Goal: Transaction & Acquisition: Purchase product/service

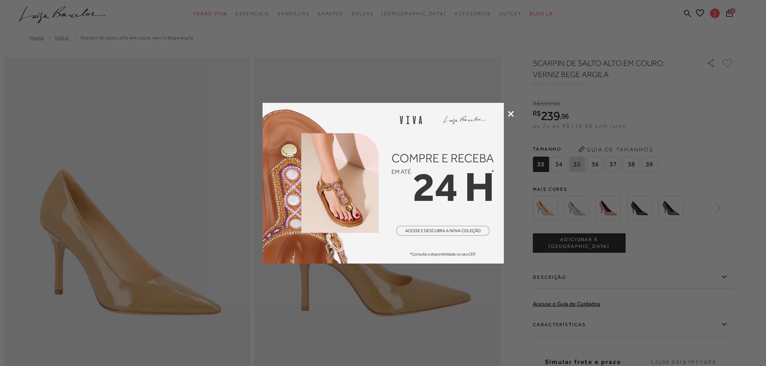
click at [724, 13] on div at bounding box center [383, 183] width 766 height 366
click at [732, 14] on div at bounding box center [383, 183] width 766 height 366
click at [508, 113] on icon at bounding box center [511, 114] width 6 height 6
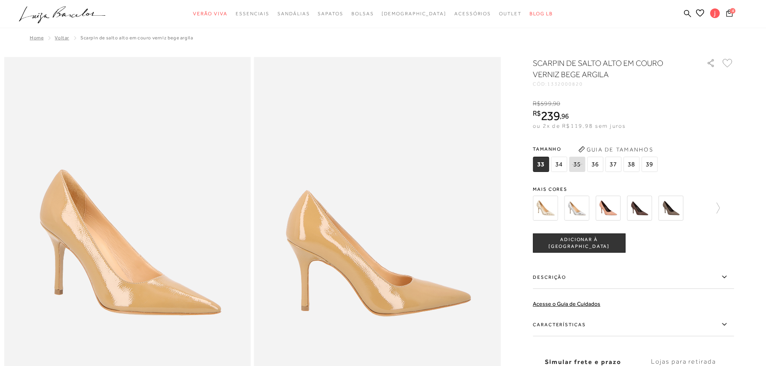
click at [729, 15] on icon "Carrinho" at bounding box center [729, 13] width 6 height 8
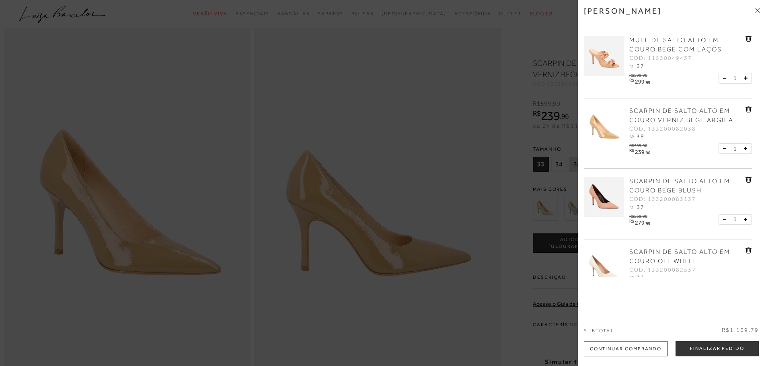
click at [518, 27] on div at bounding box center [383, 183] width 766 height 366
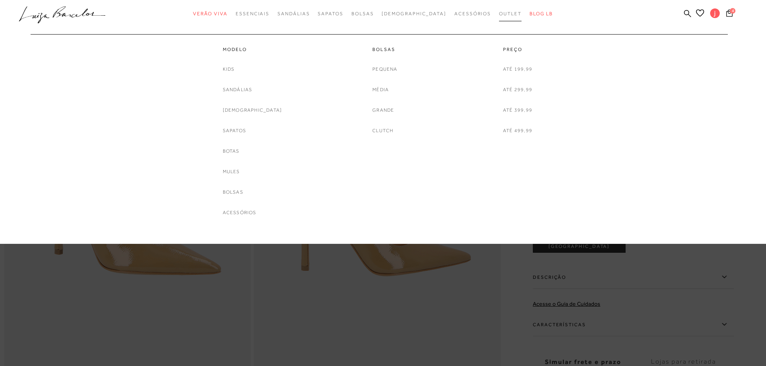
click at [499, 12] on span "Outlet" at bounding box center [510, 14] width 23 height 6
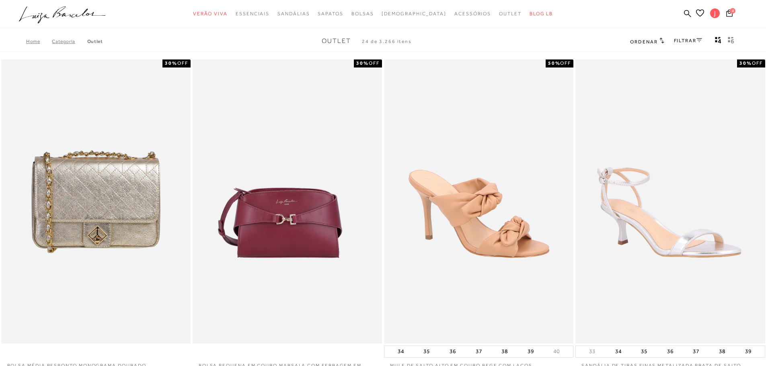
click at [689, 41] on link "FILTRAR" at bounding box center [688, 41] width 28 height 6
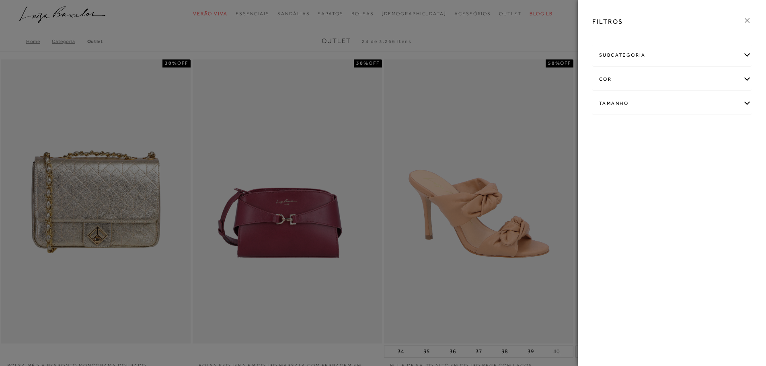
click at [662, 99] on div "Tamanho" at bounding box center [671, 103] width 158 height 21
click at [607, 168] on span "+ Ver mais..." at bounding box center [611, 164] width 26 height 9
click at [611, 164] on link "Ver mais..." at bounding box center [614, 164] width 22 height 6
click at [655, 174] on span "37" at bounding box center [658, 172] width 12 height 6
click at [655, 174] on input "37" at bounding box center [654, 173] width 8 height 8
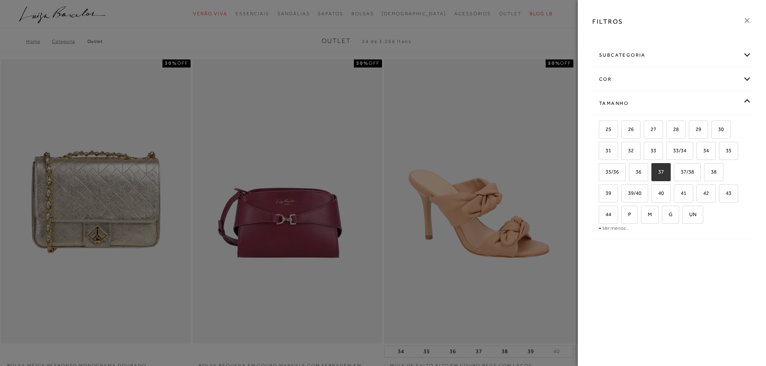
checkbox input "true"
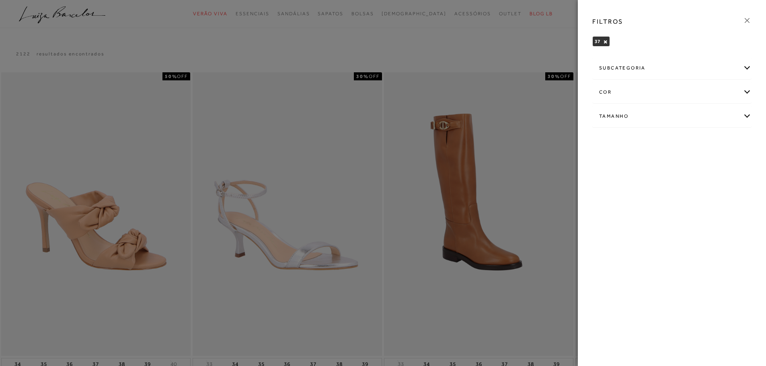
click at [752, 17] on div "FILTROS" at bounding box center [672, 21] width 172 height 21
click at [749, 18] on icon at bounding box center [746, 20] width 9 height 9
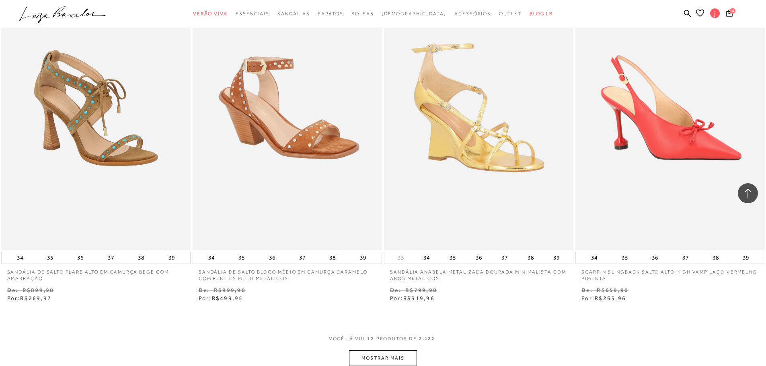
scroll to position [924, 0]
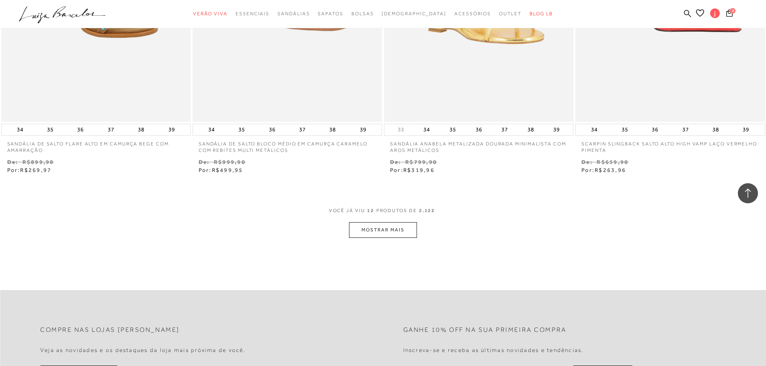
click at [384, 229] on button "MOSTRAR MAIS" at bounding box center [383, 230] width 68 height 16
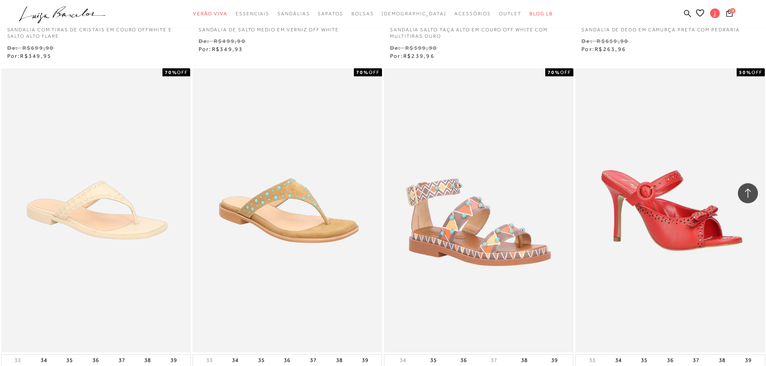
scroll to position [1889, 0]
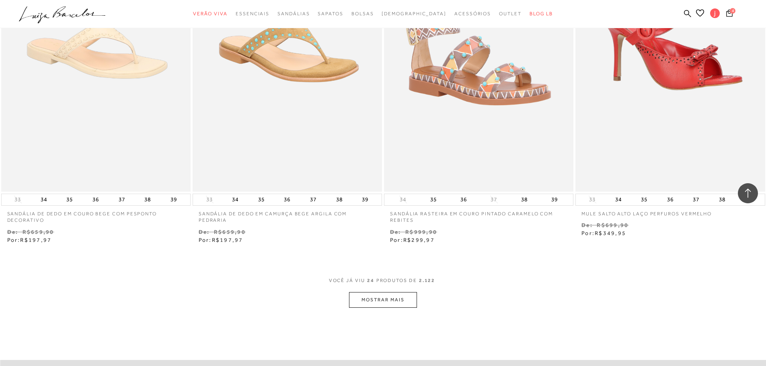
click at [366, 299] on button "MOSTRAR MAIS" at bounding box center [383, 300] width 68 height 16
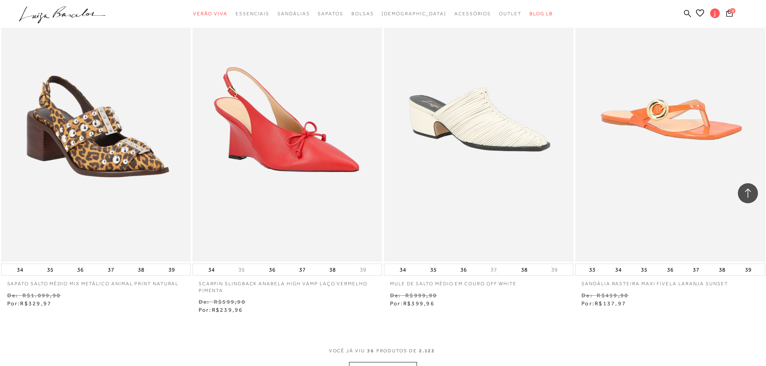
scroll to position [3014, 0]
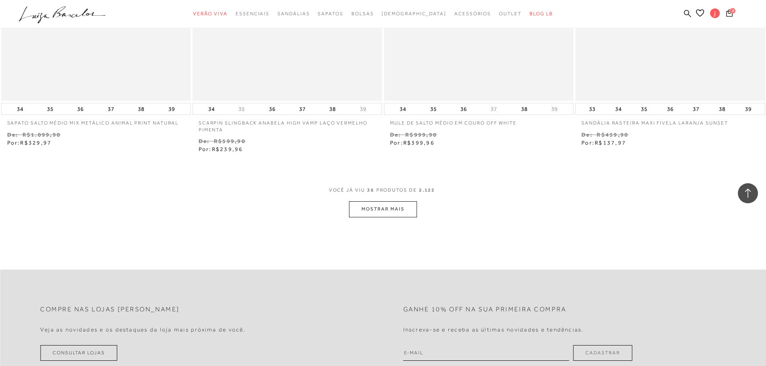
click at [419, 211] on div "VOCê JÁ VIU 36 PRODUTOS DE 2.122 MOSTRAR MAIS" at bounding box center [383, 202] width 766 height 31
click at [406, 209] on button "MOSTRAR MAIS" at bounding box center [383, 209] width 68 height 16
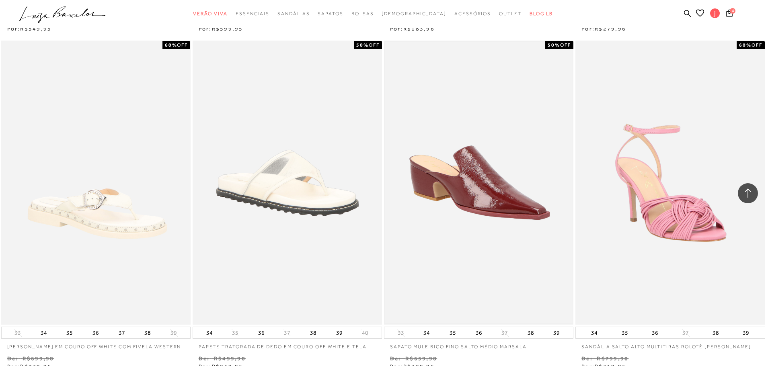
scroll to position [3979, 0]
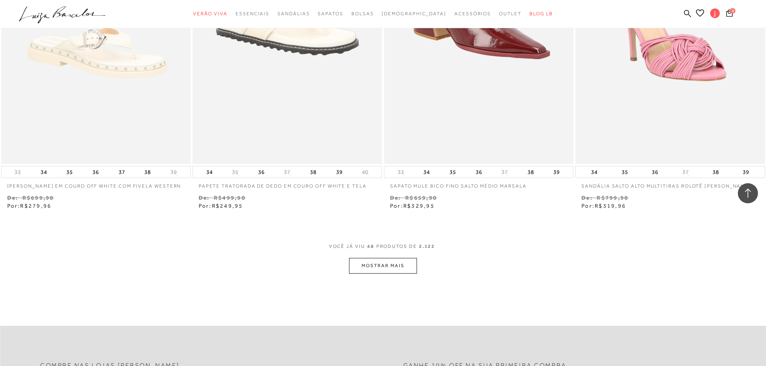
click at [387, 263] on button "MOSTRAR MAIS" at bounding box center [383, 266] width 68 height 16
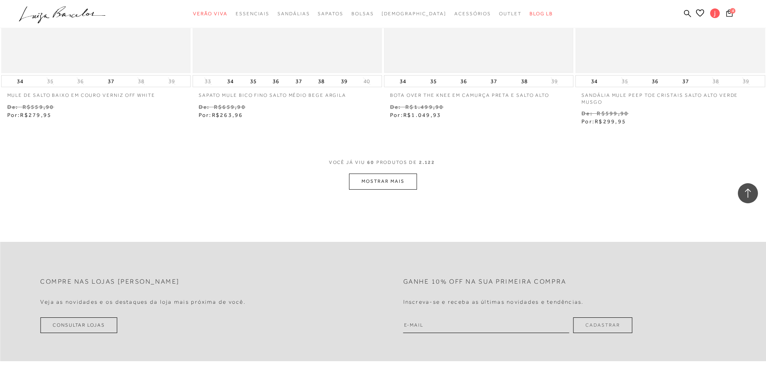
scroll to position [5104, 0]
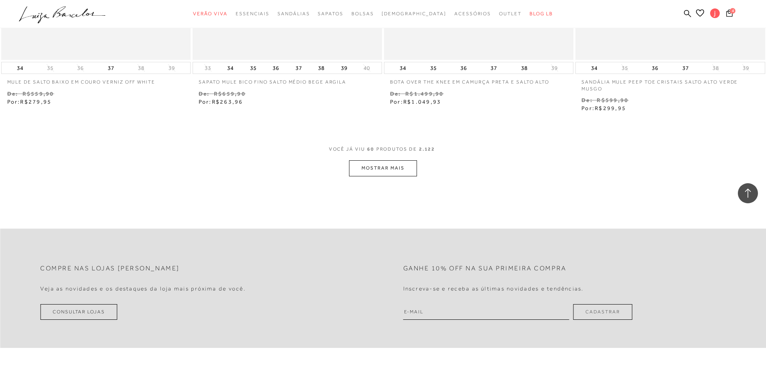
click at [399, 175] on button "MOSTRAR MAIS" at bounding box center [383, 168] width 68 height 16
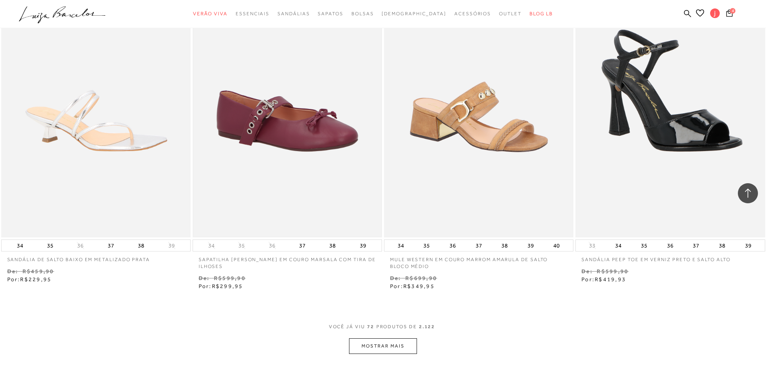
scroll to position [6029, 0]
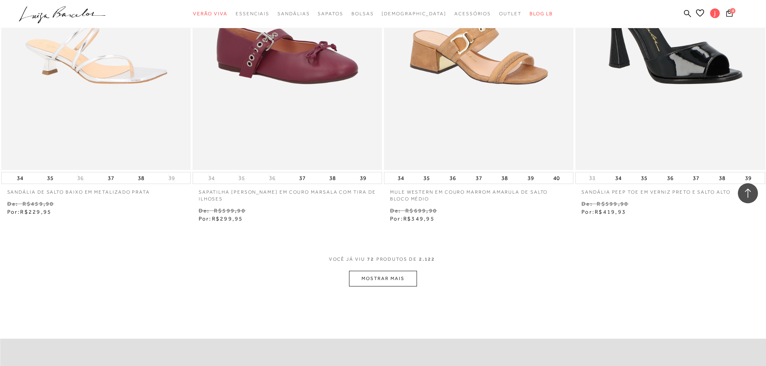
click at [406, 266] on div "VOCê JÁ VIU 72 PRODUTOS DE 2.122" at bounding box center [383, 263] width 109 height 15
click at [402, 277] on button "MOSTRAR MAIS" at bounding box center [383, 279] width 68 height 16
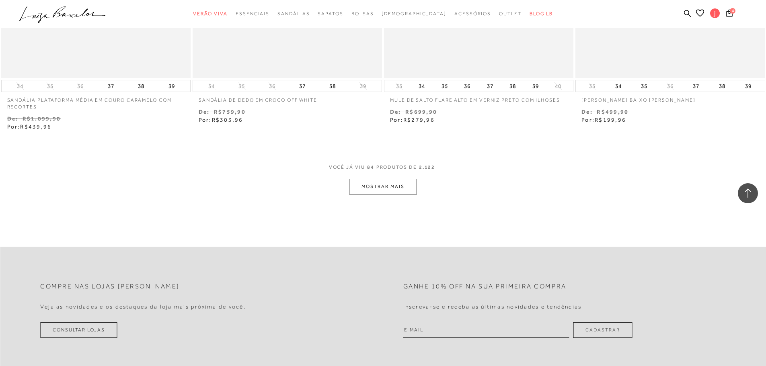
scroll to position [7154, 0]
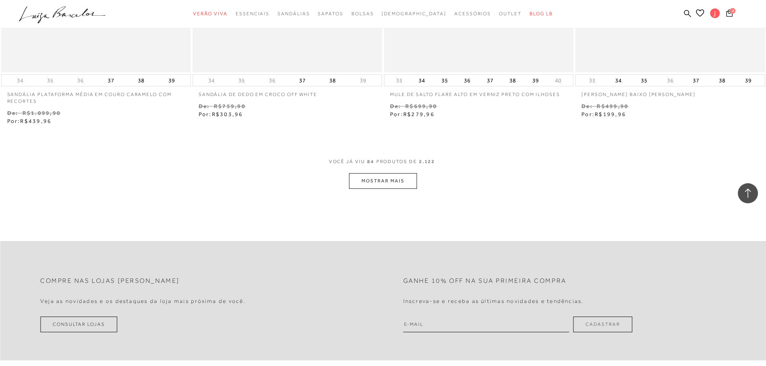
click at [408, 178] on button "MOSTRAR MAIS" at bounding box center [383, 181] width 68 height 16
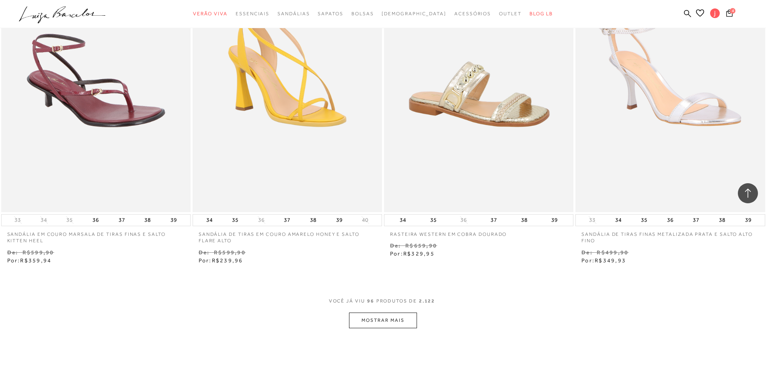
scroll to position [8119, 0]
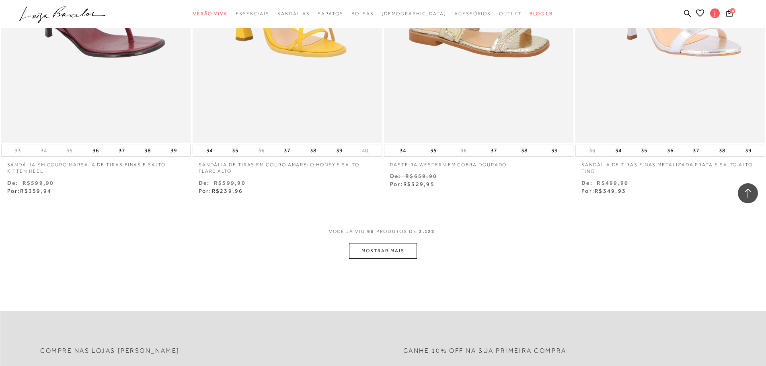
click at [404, 258] on button "MOSTRAR MAIS" at bounding box center [383, 251] width 68 height 16
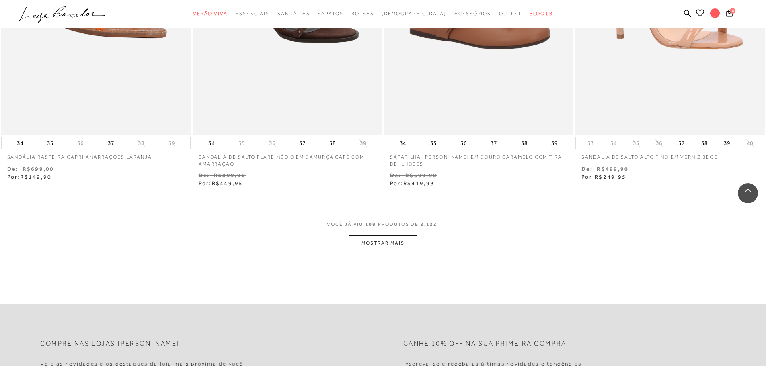
scroll to position [9164, 0]
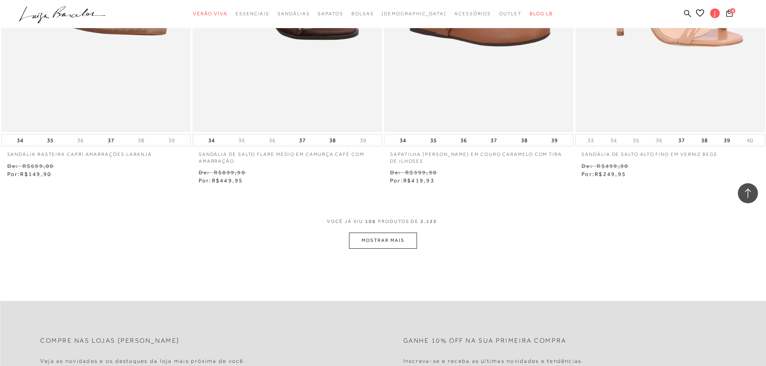
click at [393, 241] on button "MOSTRAR MAIS" at bounding box center [383, 241] width 68 height 16
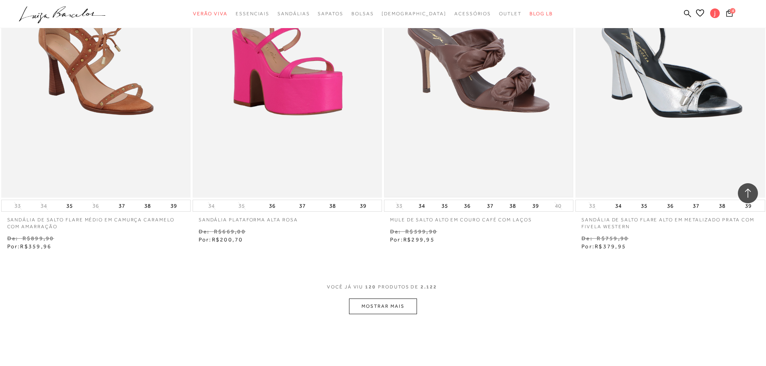
scroll to position [10128, 0]
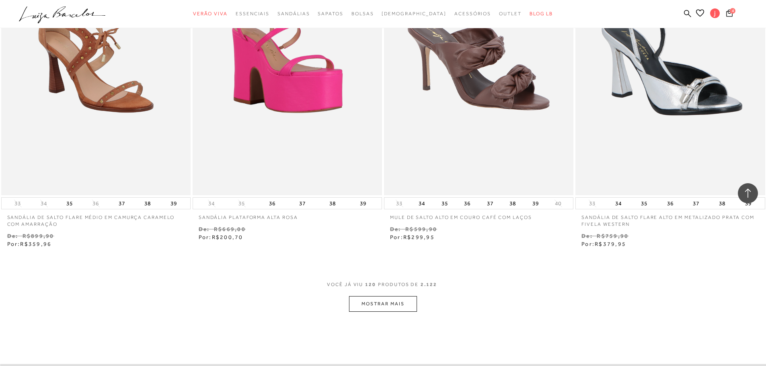
click at [373, 296] on button "MOSTRAR MAIS" at bounding box center [383, 304] width 68 height 16
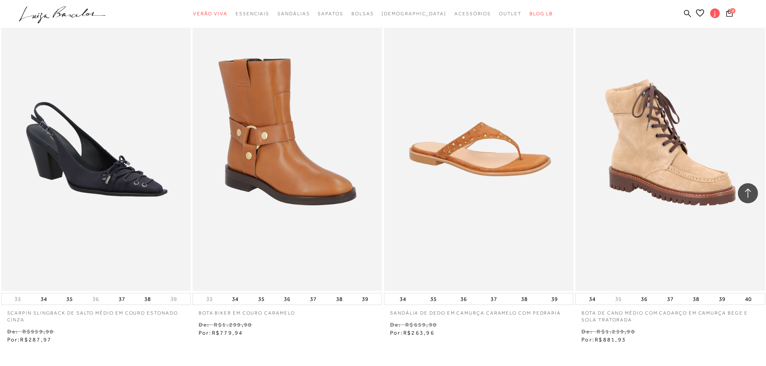
scroll to position [11173, 0]
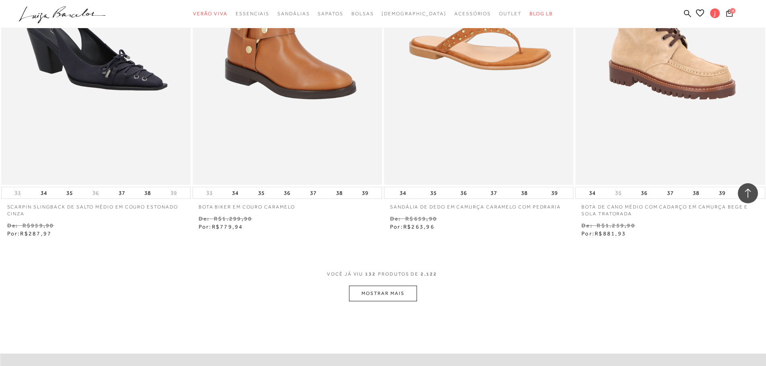
click at [361, 288] on button "MOSTRAR MAIS" at bounding box center [383, 294] width 68 height 16
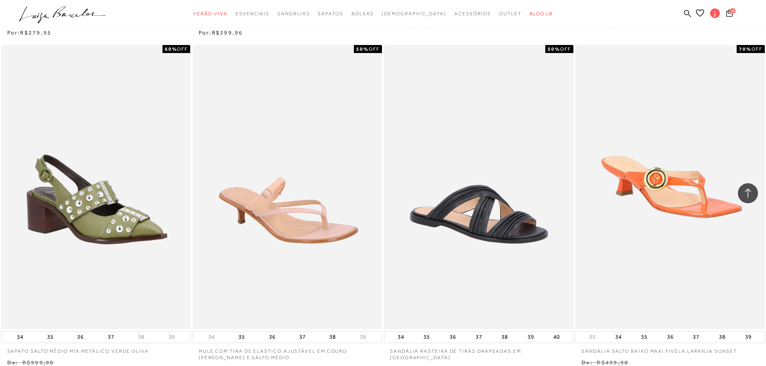
scroll to position [12218, 0]
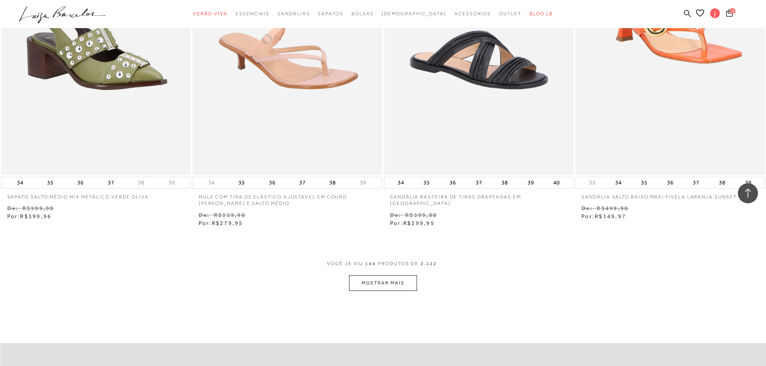
click at [392, 281] on button "MOSTRAR MAIS" at bounding box center [383, 283] width 68 height 16
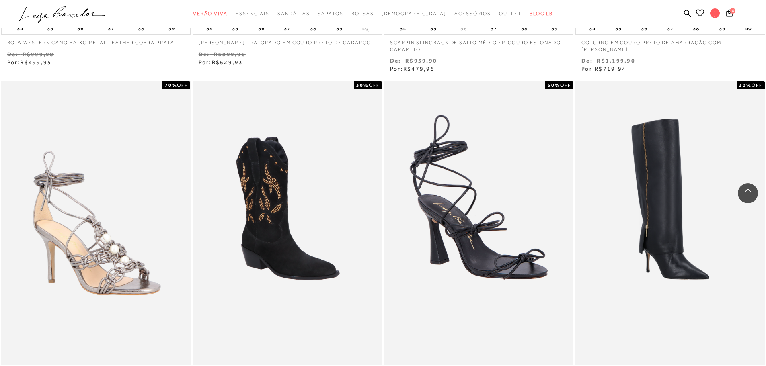
scroll to position [13263, 0]
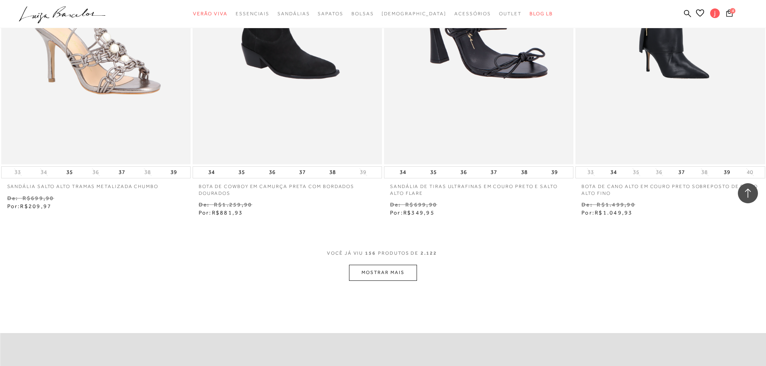
click at [375, 265] on button "MOSTRAR MAIS" at bounding box center [383, 273] width 68 height 16
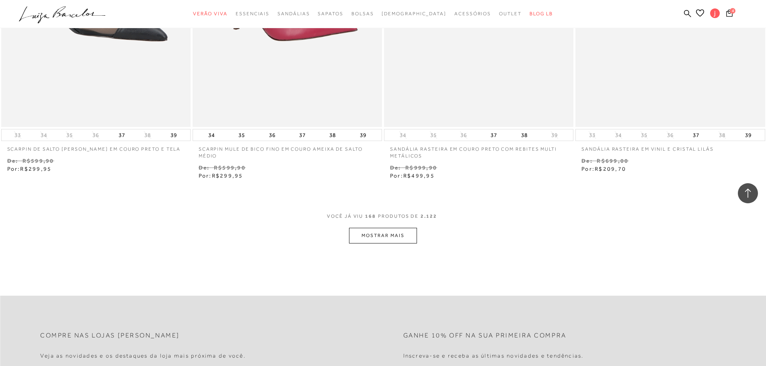
scroll to position [14349, 0]
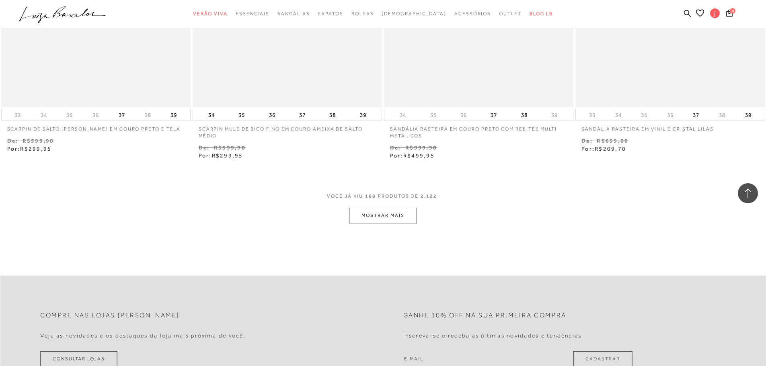
click at [398, 213] on button "MOSTRAR MAIS" at bounding box center [383, 216] width 68 height 16
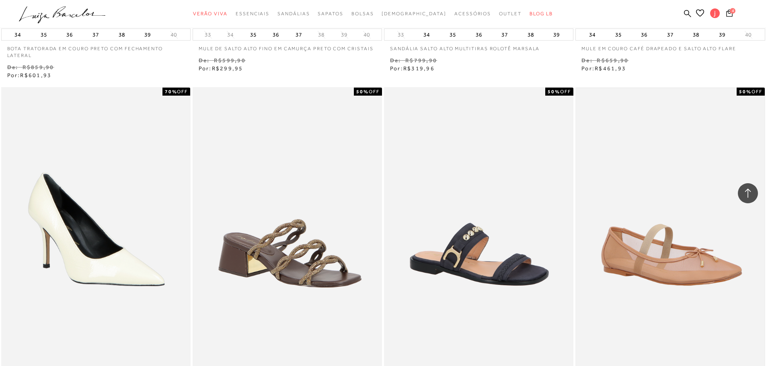
scroll to position [15273, 0]
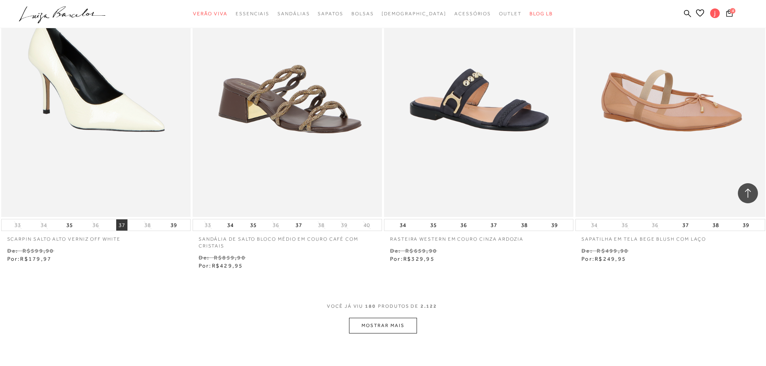
click at [121, 220] on button "37" at bounding box center [121, 224] width 11 height 11
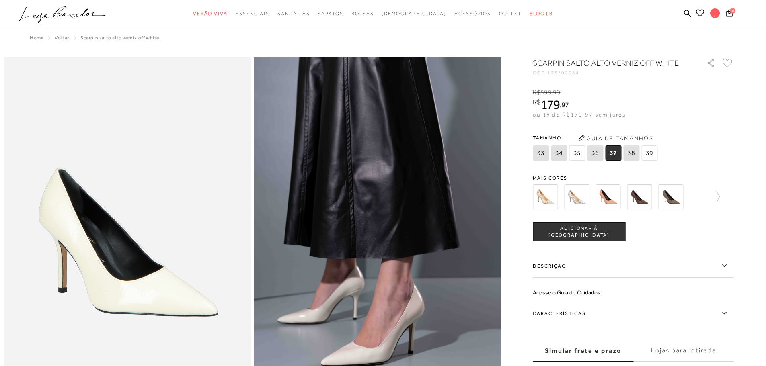
click at [586, 236] on button "ADICIONAR À SACOLA" at bounding box center [579, 231] width 92 height 19
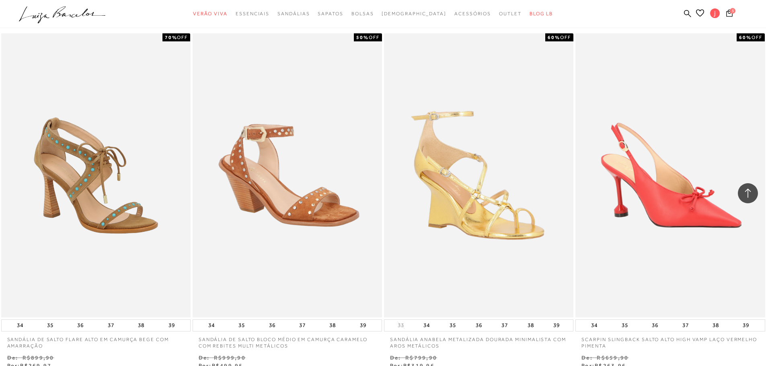
scroll to position [723, 0]
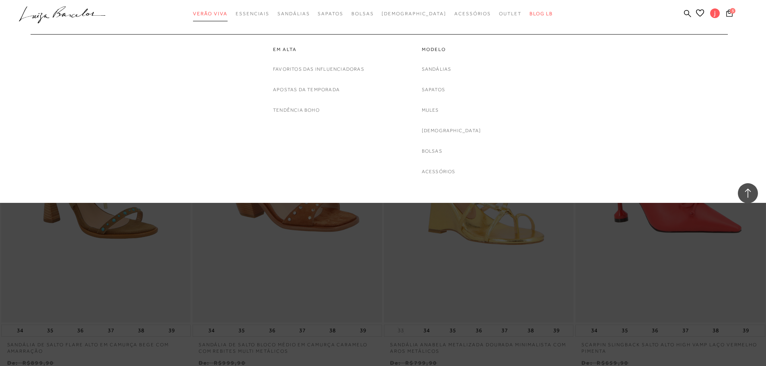
click at [227, 14] on span "Verão Viva" at bounding box center [210, 14] width 35 height 6
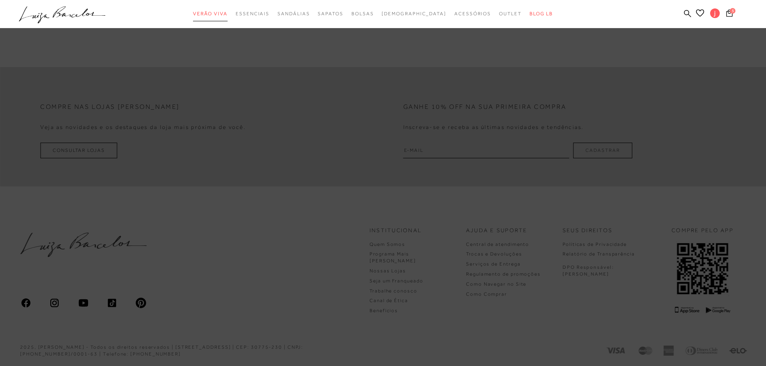
scroll to position [287, 0]
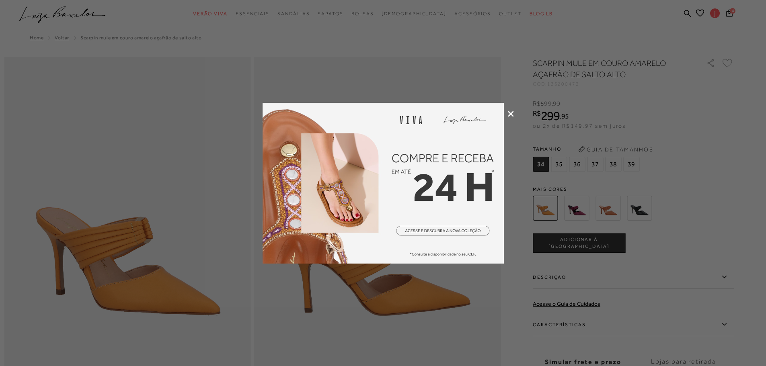
click at [507, 114] on div at bounding box center [383, 183] width 766 height 366
click at [509, 109] on div at bounding box center [383, 183] width 766 height 366
click at [509, 114] on icon at bounding box center [511, 114] width 6 height 6
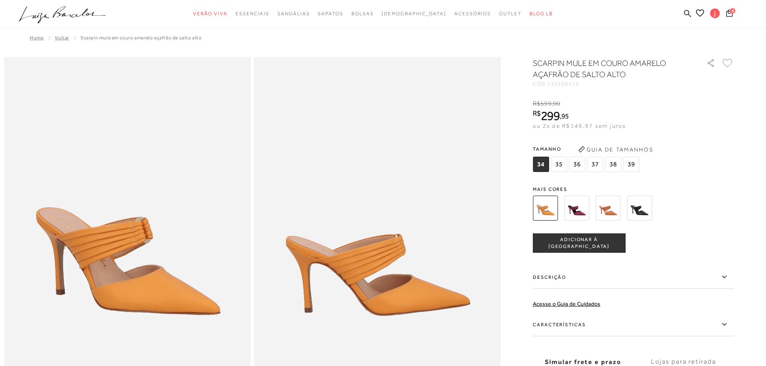
click at [593, 166] on span "37" at bounding box center [595, 164] width 16 height 15
click at [587, 247] on button "ADICIONAR À SACOLA" at bounding box center [579, 243] width 92 height 19
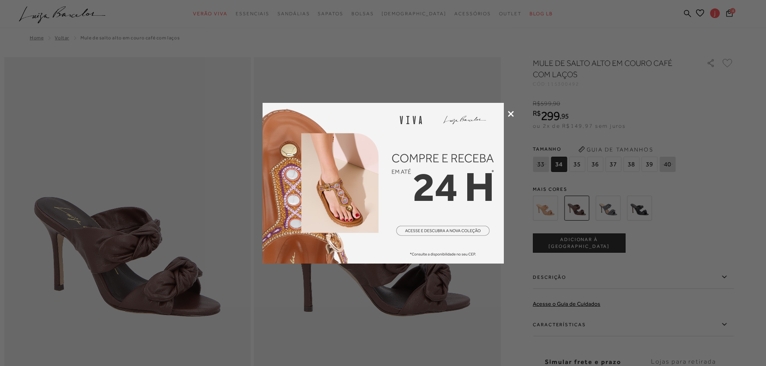
click at [512, 112] on icon at bounding box center [511, 114] width 6 height 6
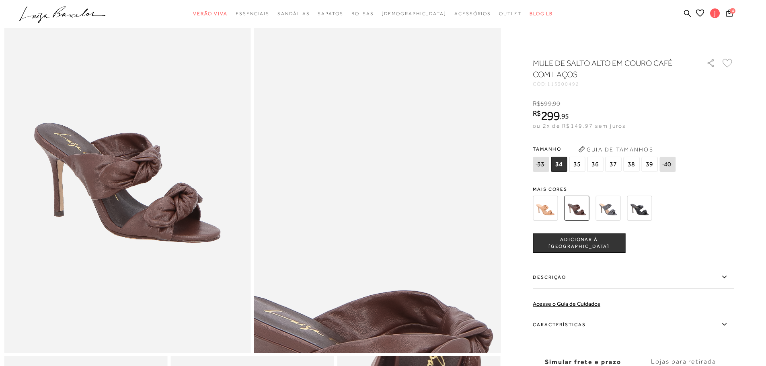
scroll to position [80, 0]
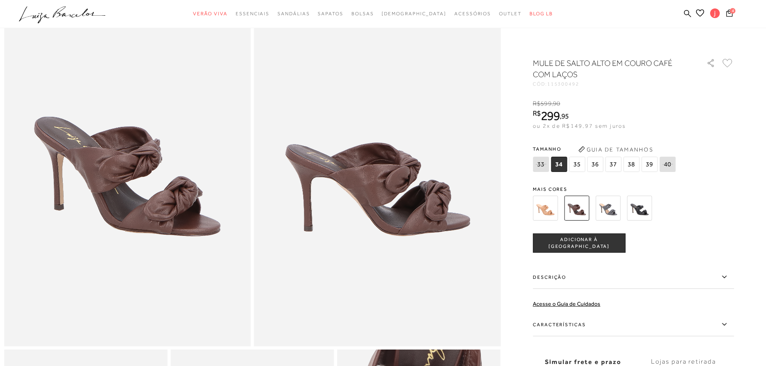
click at [618, 166] on span "37" at bounding box center [613, 164] width 16 height 15
click at [608, 243] on span "ADICIONAR À SACOLA" at bounding box center [579, 243] width 92 height 14
click at [729, 9] on icon "Carrinho" at bounding box center [728, 12] width 7 height 8
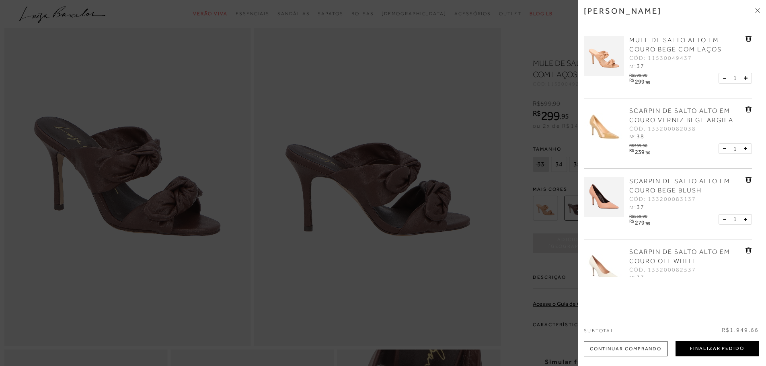
click at [689, 348] on button "Finalizar Pedido" at bounding box center [716, 348] width 83 height 15
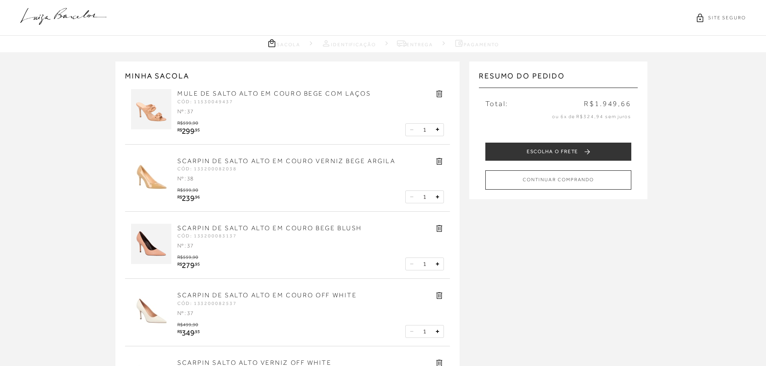
click at [437, 91] on icon at bounding box center [439, 94] width 6 height 7
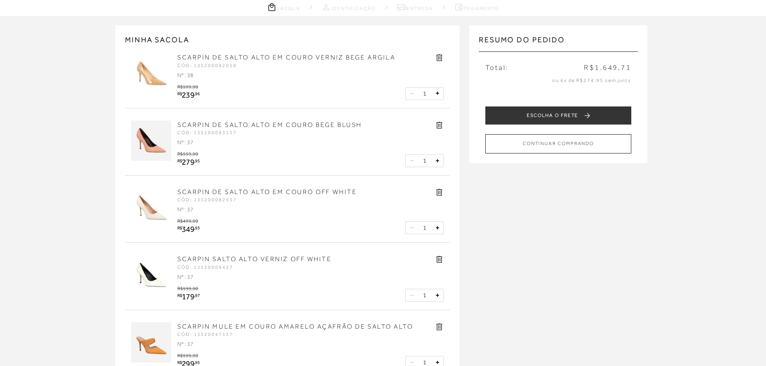
scroll to position [80, 0]
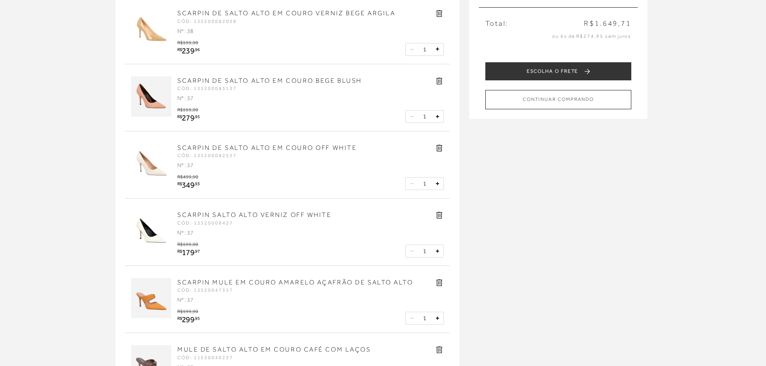
click at [438, 147] on icon at bounding box center [439, 148] width 6 height 7
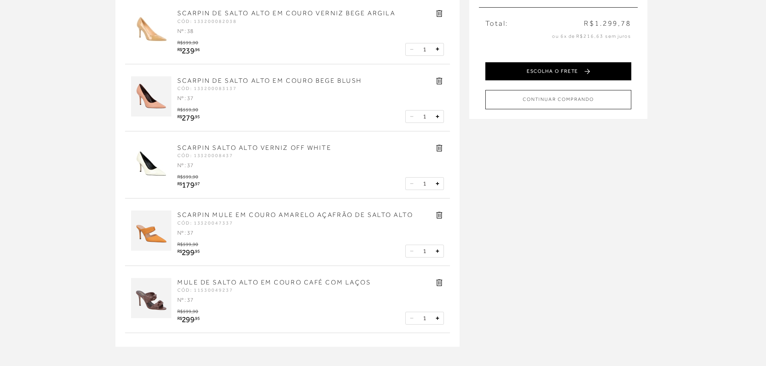
click at [576, 68] on button "ESCOLHA O FRETE" at bounding box center [558, 71] width 146 height 18
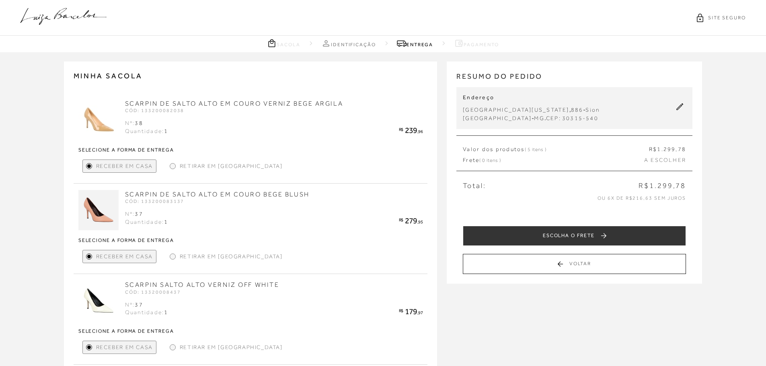
click at [175, 167] on div "Retirar em Loja" at bounding box center [225, 166] width 119 height 13
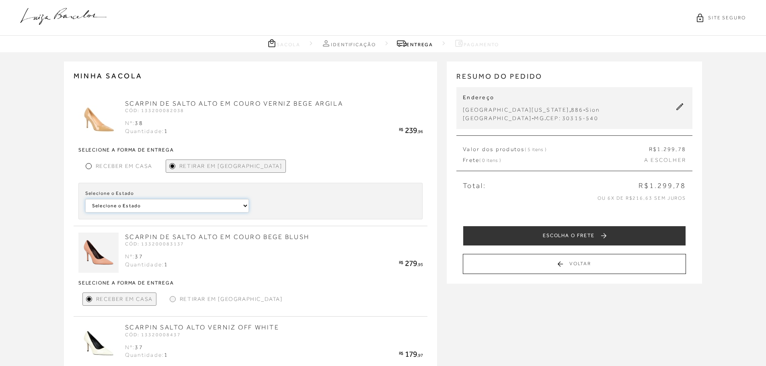
click at [207, 202] on select "Selecione o Estado Paraná" at bounding box center [167, 206] width 164 height 14
click at [85, 199] on select "Selecione o Estado Paraná" at bounding box center [167, 206] width 164 height 14
click at [88, 165] on div at bounding box center [89, 166] width 4 height 4
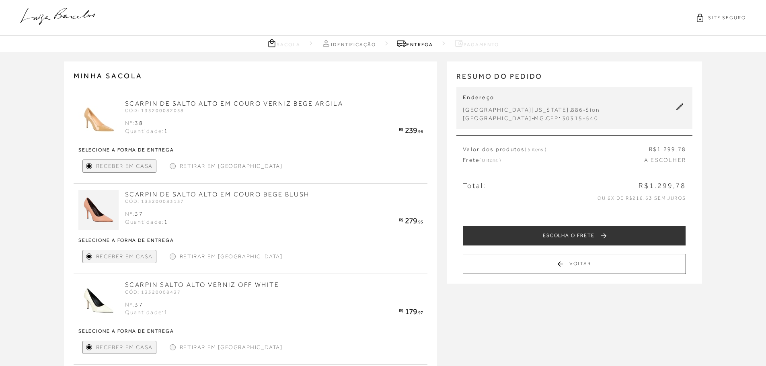
click at [176, 258] on div "Retirar em Loja" at bounding box center [225, 256] width 119 height 13
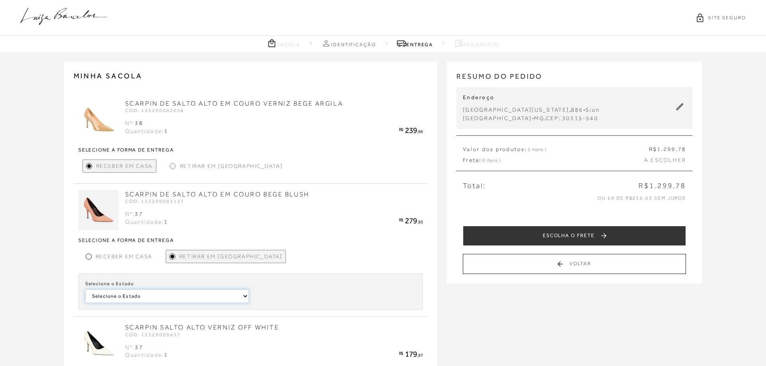
click at [0, 0] on select "Selecione o Estado Pernambuco São Paulo Minas Gerais Maranhão Paraná" at bounding box center [0, 0] width 0 height 0
select select
click at [0, 0] on select "Selecione o Estado Pernambuco São Paulo Minas Gerais Maranhão Paraná" at bounding box center [0, 0] width 0 height 0
click at [323, 297] on select "Selecione a Loja LUIZA BARCELOS JUIZ DE FORA LUIZA BARCELOS BELVEDERE - BELO HO…" at bounding box center [334, 296] width 164 height 14
click at [88, 258] on div at bounding box center [89, 257] width 4 height 4
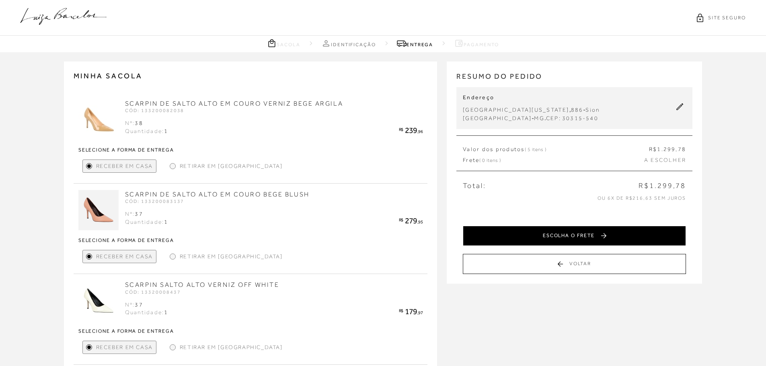
click at [568, 231] on button "ESCOLHA O FRETE" at bounding box center [574, 236] width 223 height 20
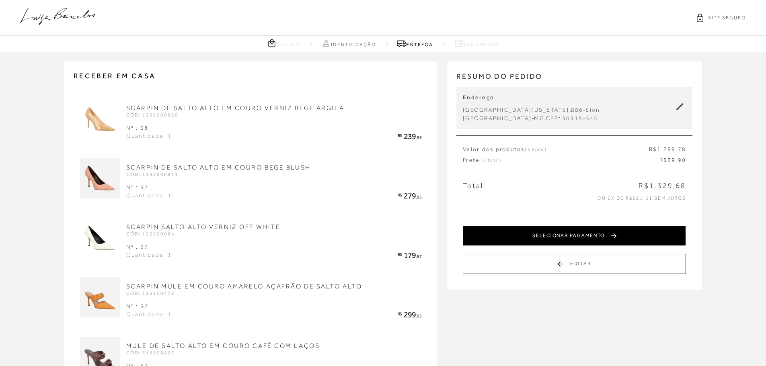
click at [608, 233] on button "SELECIONAR PAGAMENTO" at bounding box center [574, 236] width 223 height 20
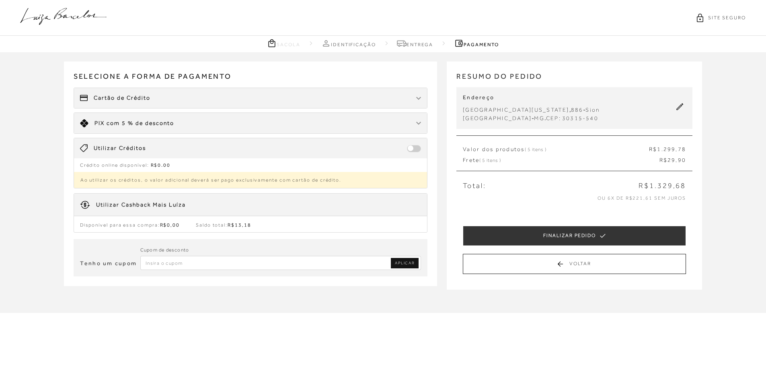
click at [191, 261] on input "Inserir Código da Promoção" at bounding box center [280, 263] width 281 height 14
type input "0032BH"
click at [400, 260] on link "APLICAR" at bounding box center [405, 263] width 28 height 10
click at [239, 224] on span "R$13,18" at bounding box center [238, 225] width 23 height 6
click at [409, 150] on span at bounding box center [414, 148] width 14 height 7
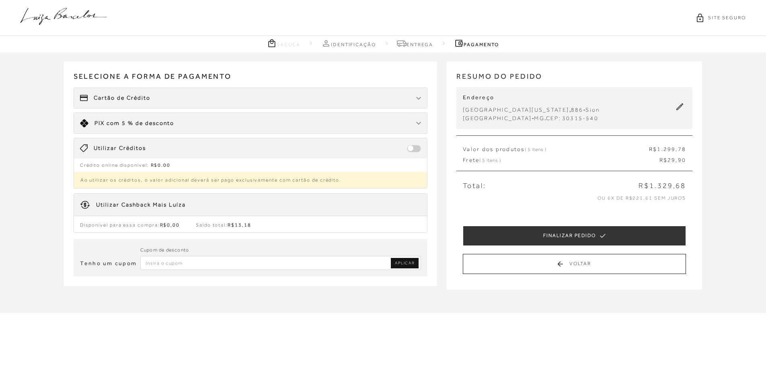
click at [414, 147] on span at bounding box center [414, 148] width 14 height 7
click at [296, 98] on div "Cartão de Crédito" at bounding box center [250, 98] width 353 height 20
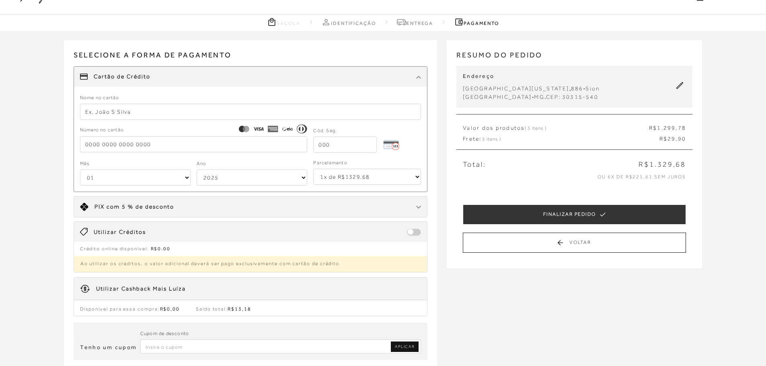
scroll to position [40, 0]
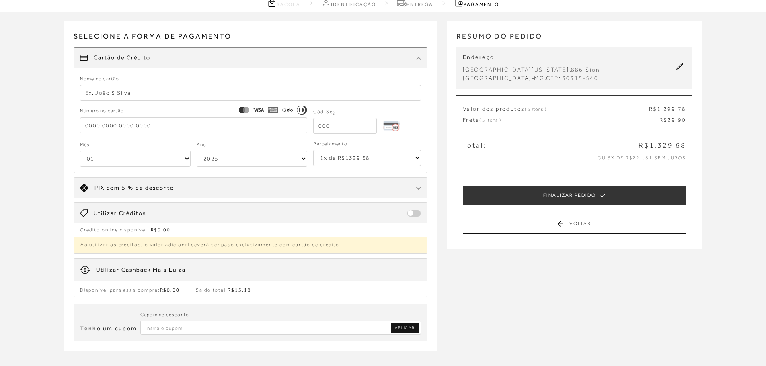
click at [410, 212] on span at bounding box center [414, 213] width 14 height 7
click at [177, 328] on input "Inserir Código da Promoção" at bounding box center [280, 328] width 281 height 14
type input "primeiracompra"
click at [411, 326] on span "APLICAR" at bounding box center [405, 328] width 20 height 6
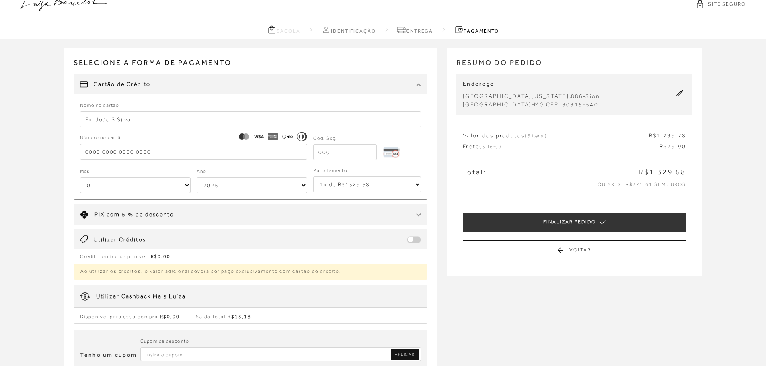
scroll to position [0, 0]
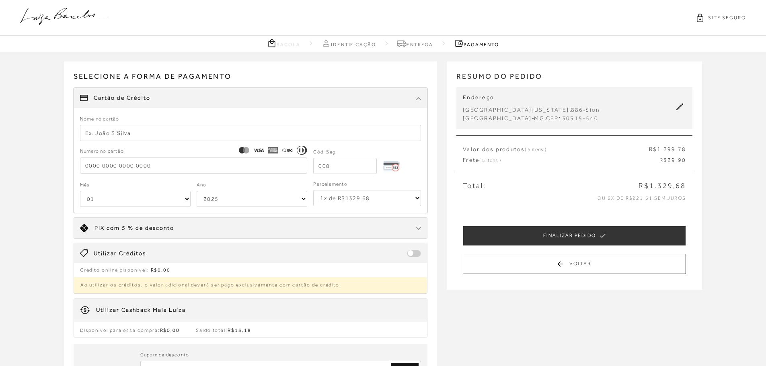
click at [77, 20] on icon at bounding box center [63, 16] width 86 height 17
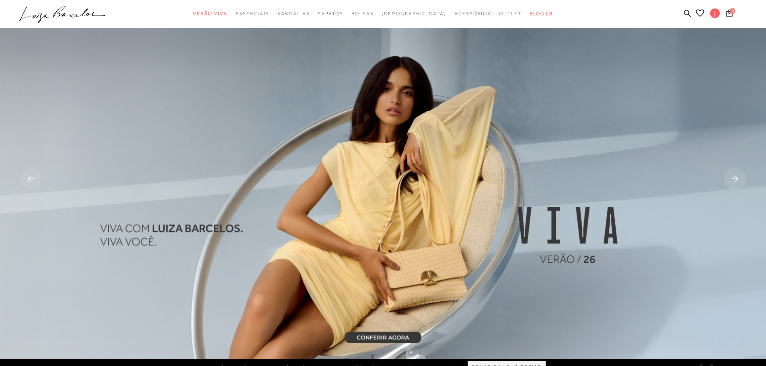
click at [726, 14] on icon "Carrinho" at bounding box center [729, 12] width 6 height 7
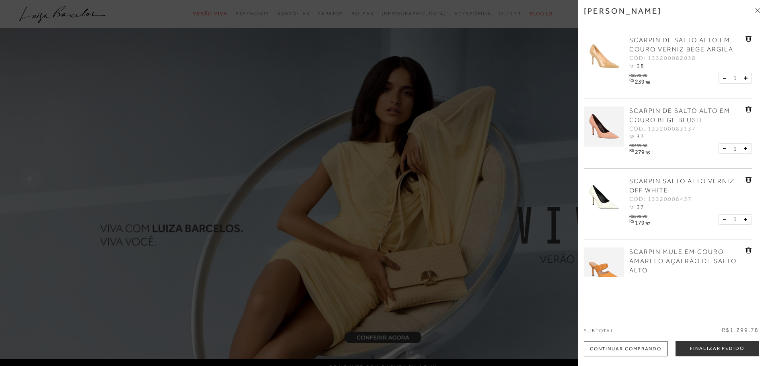
click at [355, 20] on div at bounding box center [383, 183] width 766 height 366
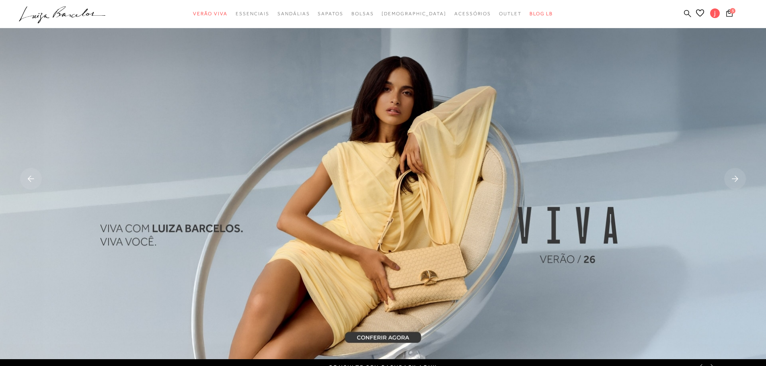
click at [686, 12] on icon "Buscar" at bounding box center [687, 14] width 7 height 8
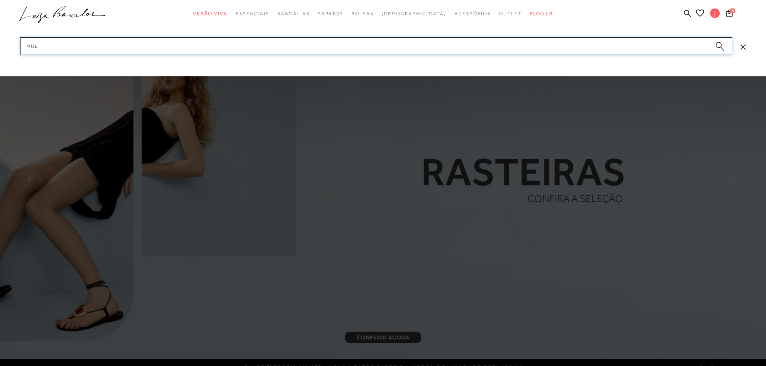
type input "mule"
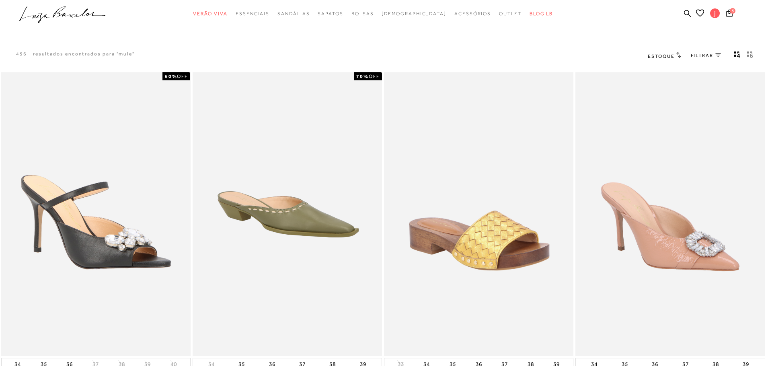
click at [703, 53] on span "FILTRAR" at bounding box center [702, 55] width 23 height 7
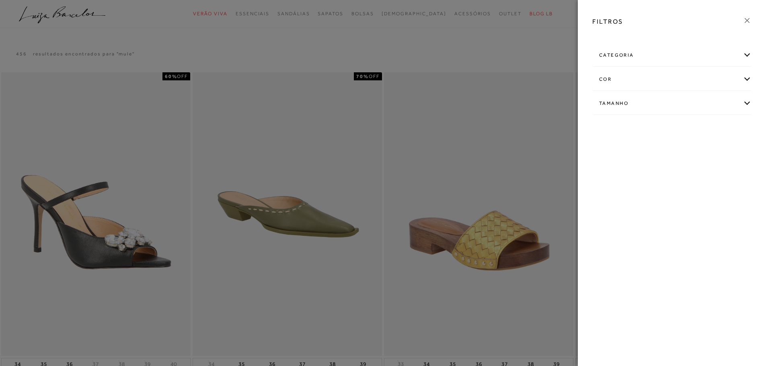
click at [660, 77] on div "cor" at bounding box center [671, 79] width 158 height 21
click at [612, 165] on span "+ Ver mais..." at bounding box center [611, 161] width 26 height 9
click at [612, 160] on link "Ver mais..." at bounding box center [614, 161] width 22 height 6
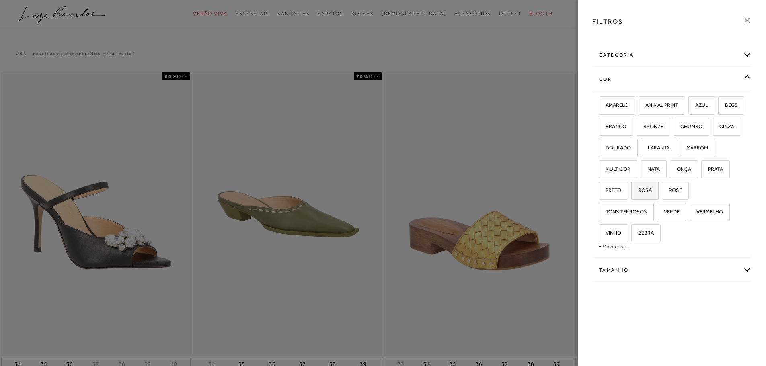
click at [652, 189] on span "ROSA" at bounding box center [642, 190] width 20 height 6
click at [638, 189] on input "ROSA" at bounding box center [634, 192] width 8 height 8
checkbox input "true"
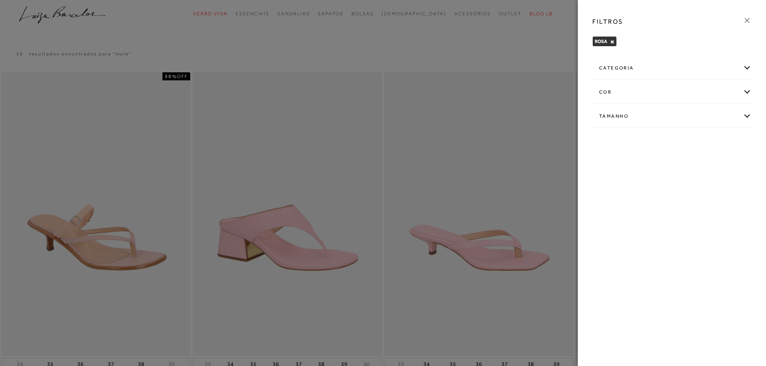
click at [378, 46] on div at bounding box center [383, 183] width 766 height 366
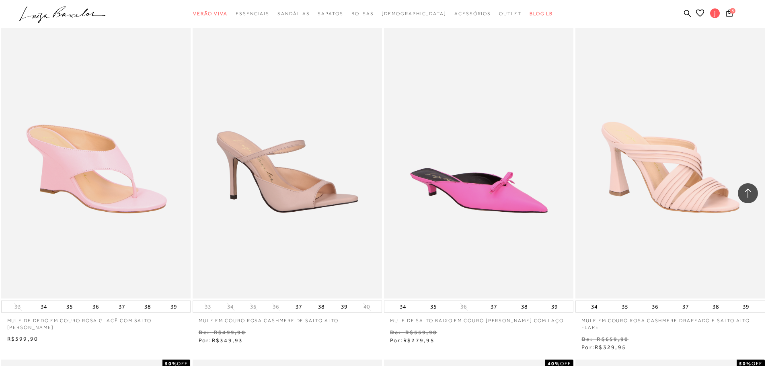
scroll to position [482, 0]
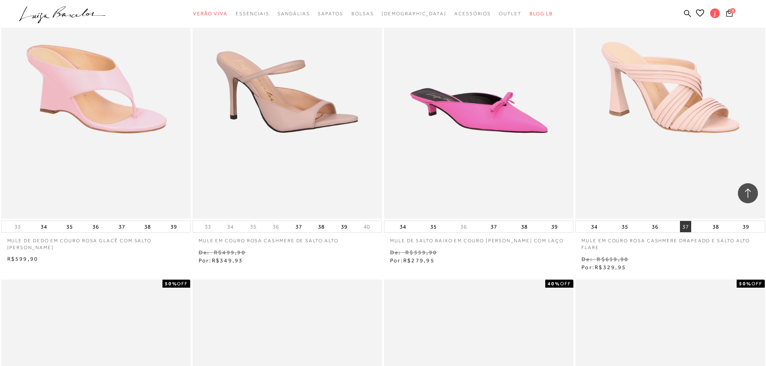
click at [682, 223] on button "37" at bounding box center [685, 226] width 11 height 11
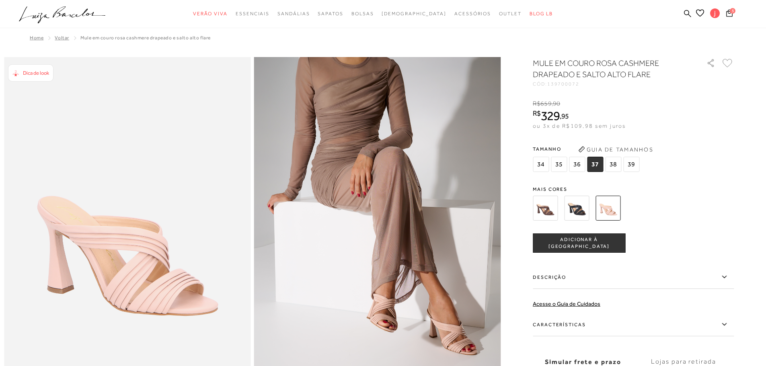
click at [584, 245] on span "ADICIONAR À SACOLA" at bounding box center [579, 243] width 92 height 14
click at [728, 12] on icon "Carrinho" at bounding box center [729, 13] width 7 height 8
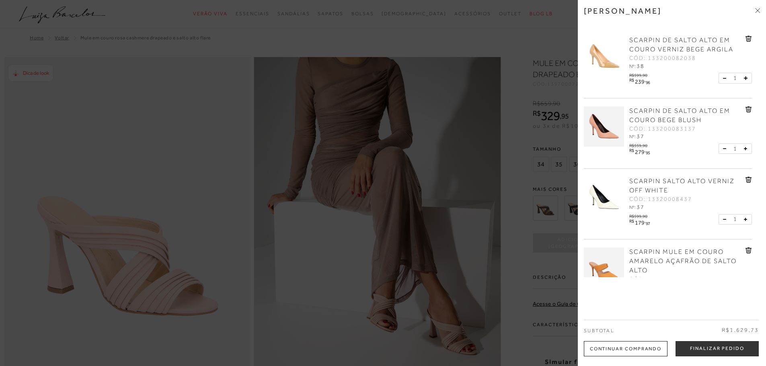
click at [465, 3] on div at bounding box center [383, 183] width 766 height 366
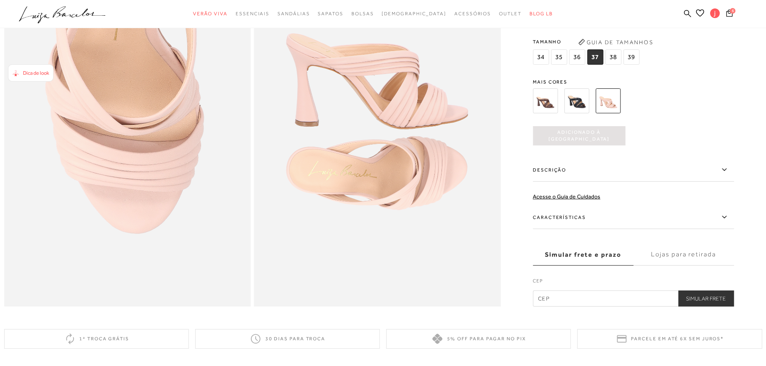
scroll to position [723, 0]
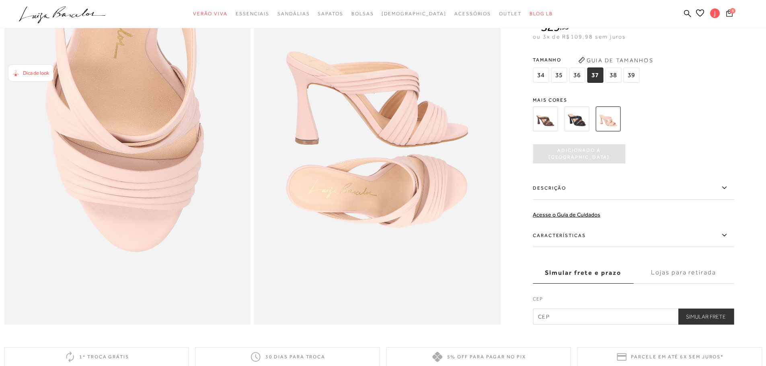
click at [732, 12] on span "6" at bounding box center [732, 10] width 7 height 7
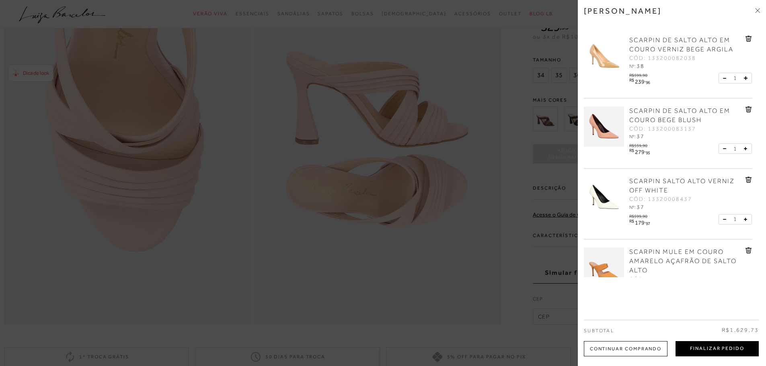
click at [721, 344] on button "Finalizar Pedido" at bounding box center [716, 348] width 83 height 15
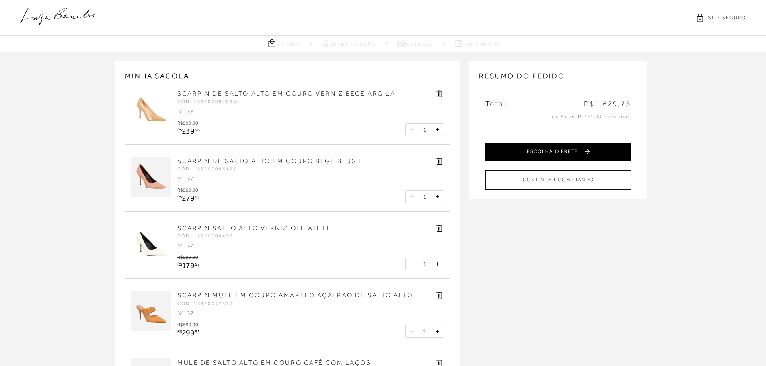
click at [581, 151] on button "ESCOLHA O FRETE" at bounding box center [558, 152] width 146 height 18
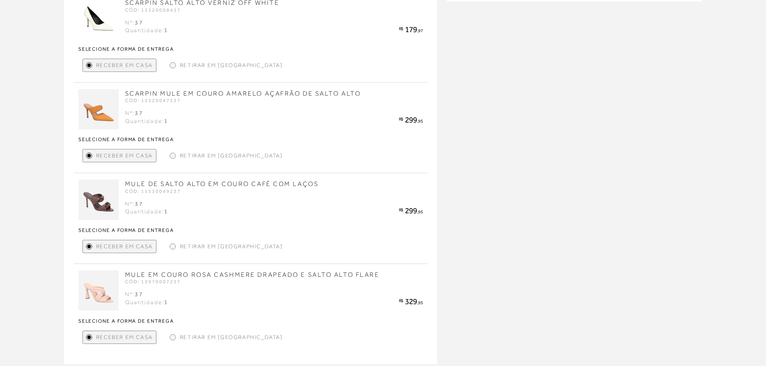
scroll to position [404, 0]
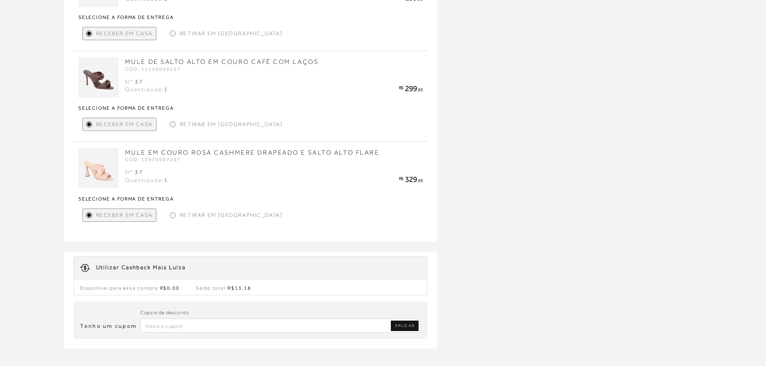
click at [160, 325] on input "Inserir Código da Promoção" at bounding box center [280, 326] width 281 height 14
type input "primeiralb"
click at [402, 327] on span "APLICAR" at bounding box center [405, 326] width 20 height 6
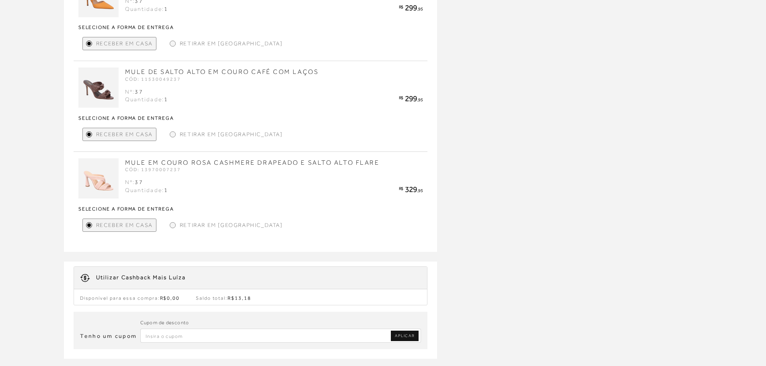
scroll to position [563, 0]
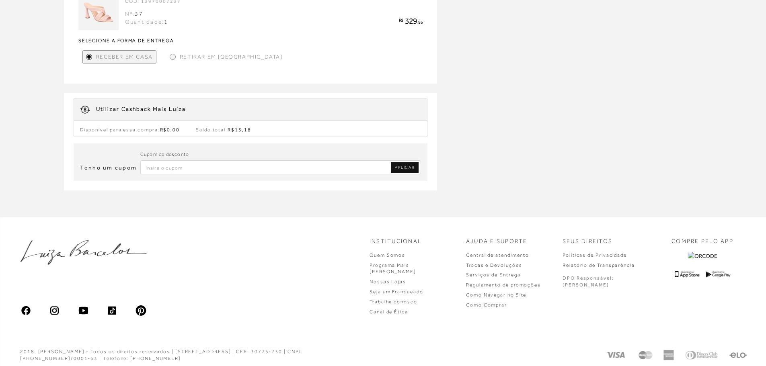
click at [226, 166] on input "Inserir Código da Promoção" at bounding box center [280, 167] width 281 height 14
type input "extra15"
click at [410, 166] on span "APLICAR" at bounding box center [405, 168] width 20 height 6
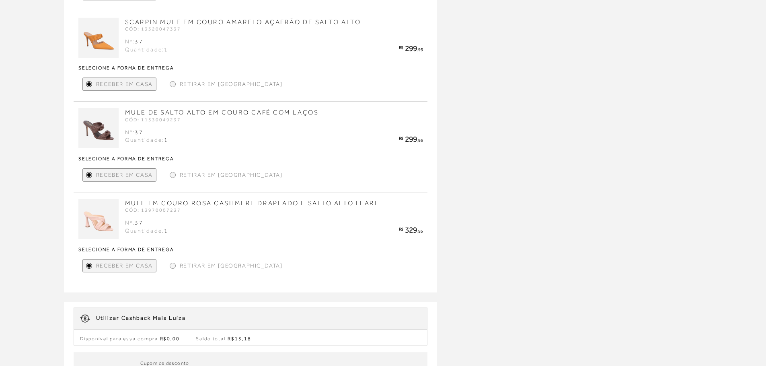
scroll to position [522, 0]
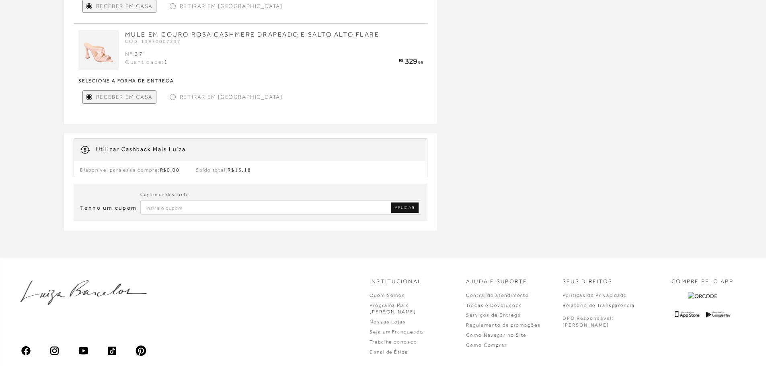
click at [161, 211] on input "Inserir Código da Promoção" at bounding box center [280, 208] width 281 height 14
type input "parabens10"
click at [397, 206] on span "APLICAR" at bounding box center [405, 208] width 20 height 6
click at [169, 201] on input "Inserir Código da Promoção" at bounding box center [280, 208] width 281 height 14
type input "primeira20"
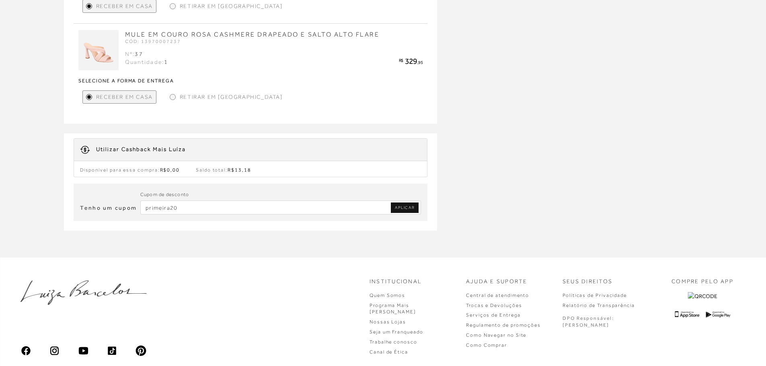
click at [413, 206] on span "APLICAR" at bounding box center [405, 208] width 20 height 6
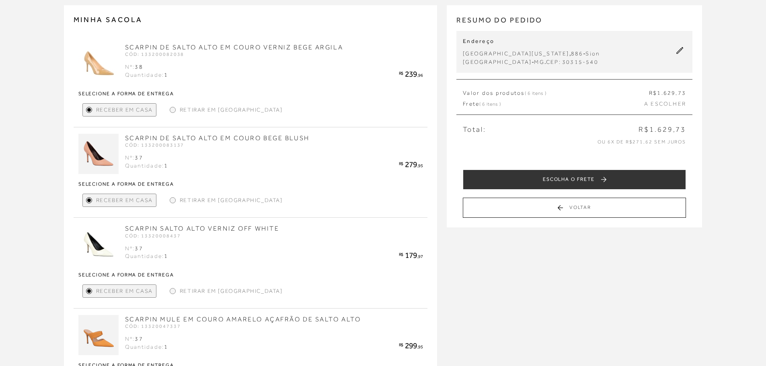
scroll to position [0, 0]
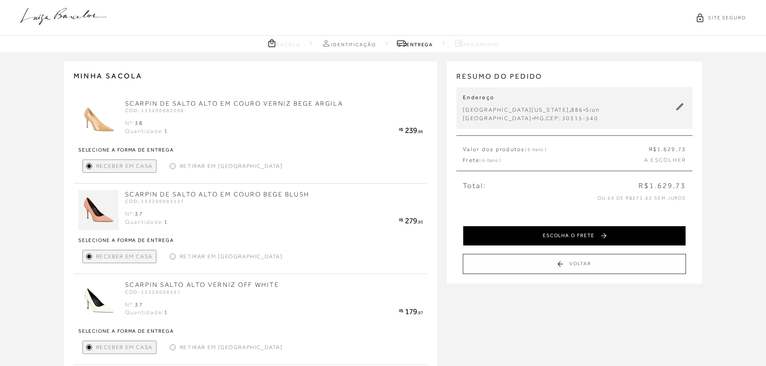
click at [557, 236] on button "ESCOLHA O FRETE" at bounding box center [574, 236] width 223 height 20
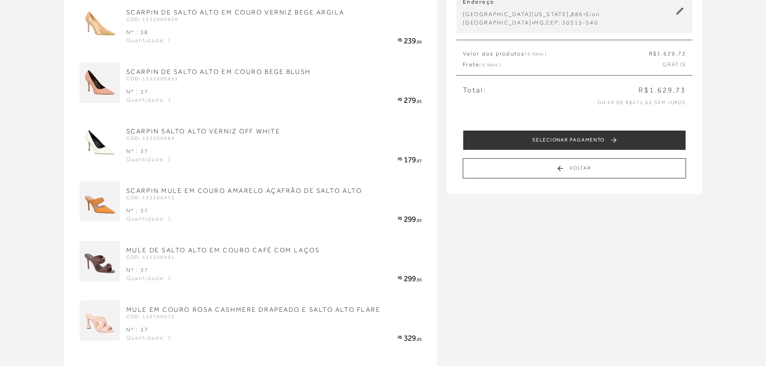
scroll to position [281, 0]
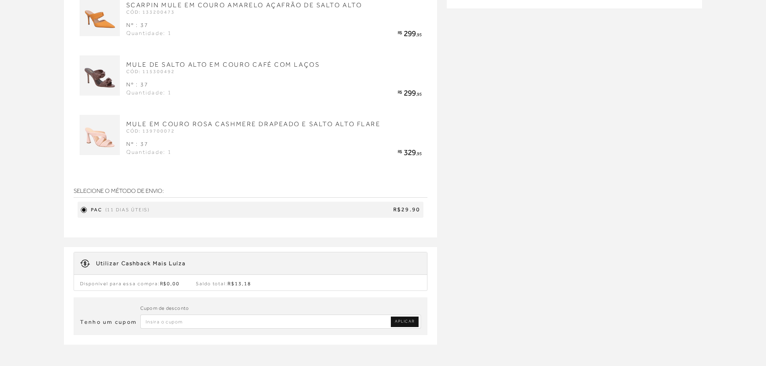
click at [192, 322] on input "Inserir Código da Promoção" at bounding box center [280, 322] width 281 height 14
type input "0032BH"
click at [409, 322] on span "APLICAR" at bounding box center [405, 322] width 20 height 6
click at [202, 319] on input "Inserir Código da Promoção" at bounding box center [280, 322] width 281 height 14
click at [389, 322] on input "0030BH" at bounding box center [280, 322] width 281 height 14
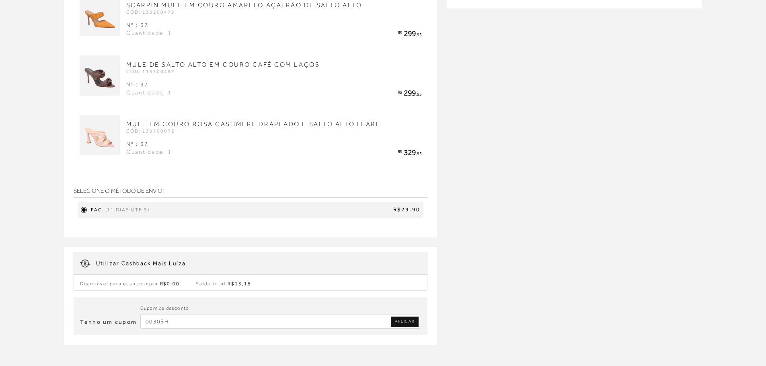
type input "0030BH"
click at [397, 324] on span "APLICAR" at bounding box center [405, 322] width 20 height 6
click at [175, 326] on input "Inserir Código da Promoção" at bounding box center [280, 322] width 281 height 14
paste input "0105JK23"
type input "0105JK23"
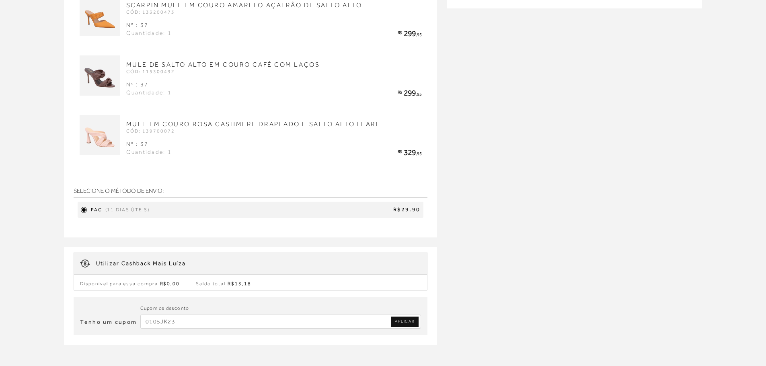
click at [409, 322] on span "APLICAR" at bounding box center [405, 322] width 20 height 6
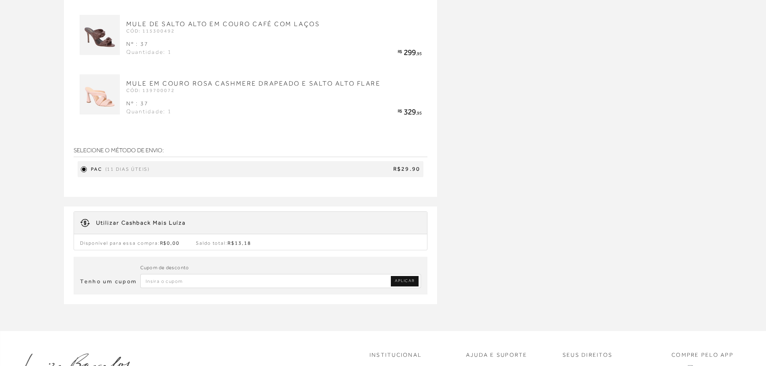
scroll to position [322, 0]
click at [223, 282] on input "Inserir Código da Promoção" at bounding box center [280, 282] width 281 height 14
click at [248, 246] on span "R$13,18" at bounding box center [238, 244] width 23 height 6
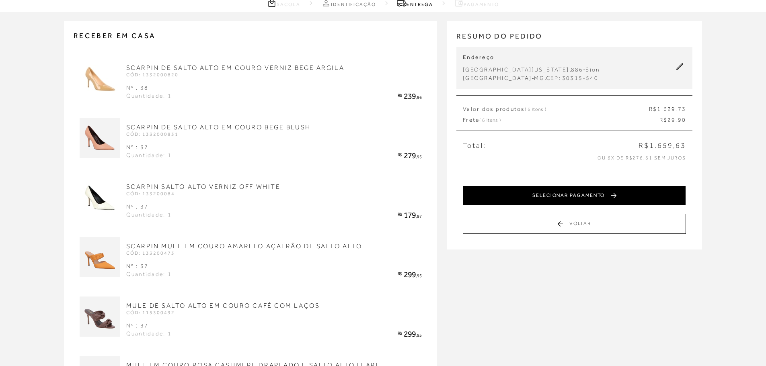
click at [514, 192] on button "SELECIONAR PAGAMENTO" at bounding box center [574, 196] width 223 height 20
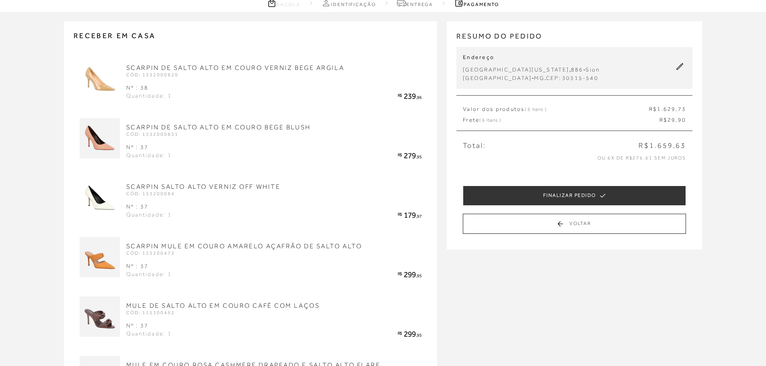
scroll to position [0, 0]
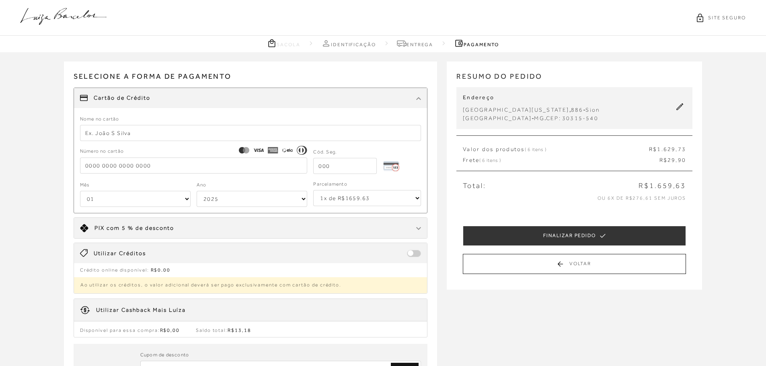
click at [128, 131] on input "text" at bounding box center [250, 133] width 341 height 16
type input "juliana resende ferreira"
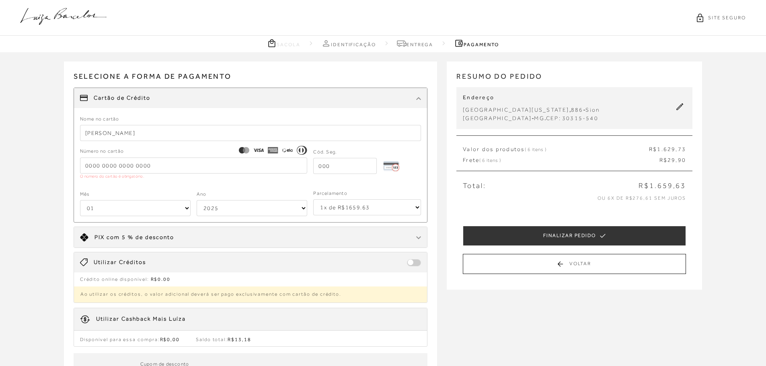
click at [193, 229] on div "Limite: R$ 5.000,00 PIX com 5 % de desconto" at bounding box center [250, 237] width 353 height 20
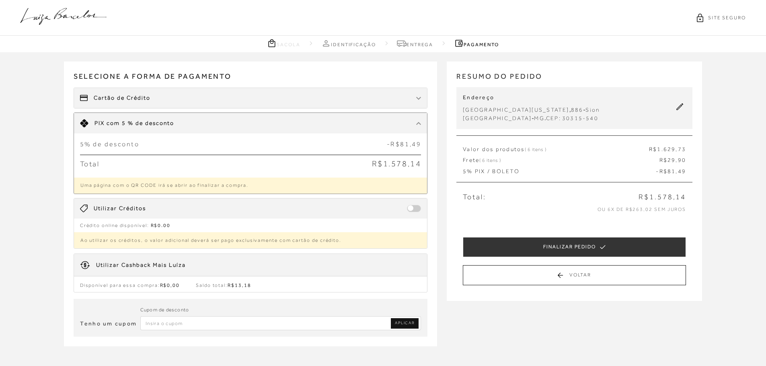
click at [120, 97] on span "Cartão de Crédito" at bounding box center [122, 98] width 57 height 8
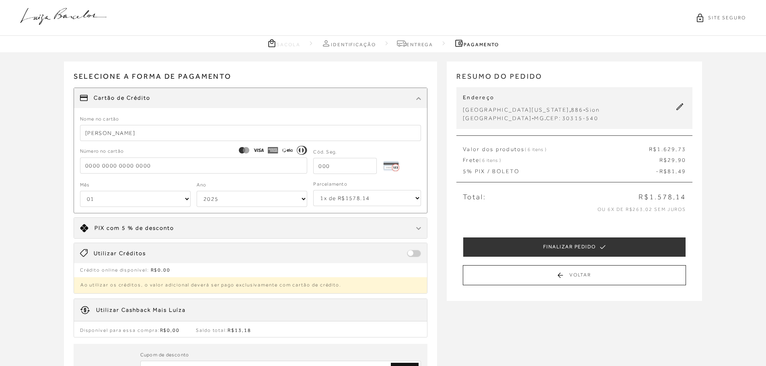
click at [122, 168] on input "tel" at bounding box center [193, 166] width 227 height 16
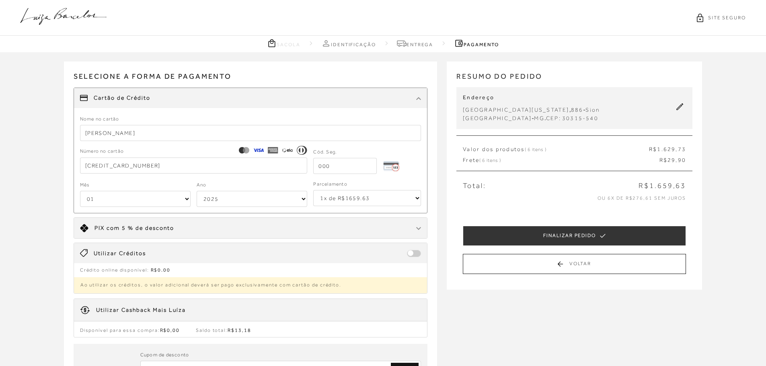
type input "4831 5104 7640 2222"
click at [335, 197] on select "1x de R$1659.63 2x de R$829.82 sem juros 3x de R$553.21 sem juros 4x de R$414.9…" at bounding box center [367, 198] width 108 height 16
click at [189, 99] on div "Cartão de Crédito" at bounding box center [250, 98] width 353 height 20
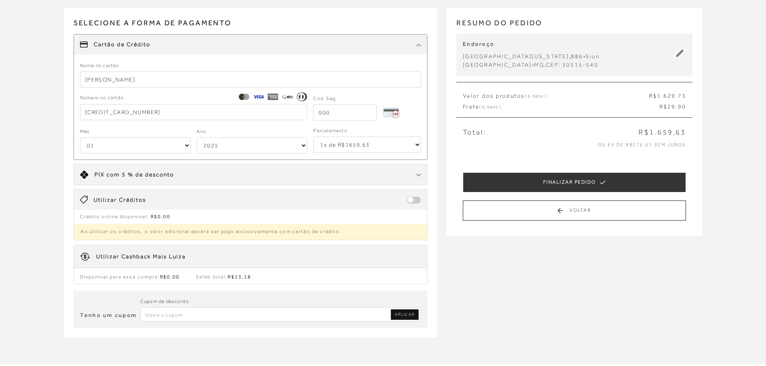
scroll to position [161, 0]
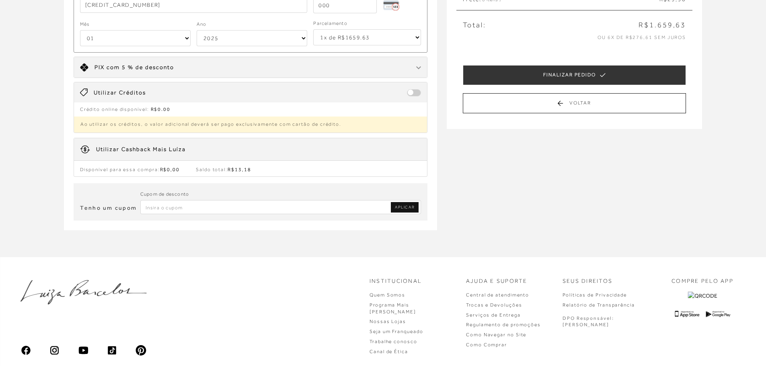
click at [186, 65] on div "Limite: R$ 5.000,00 PIX com 5 % de desconto" at bounding box center [250, 67] width 353 height 20
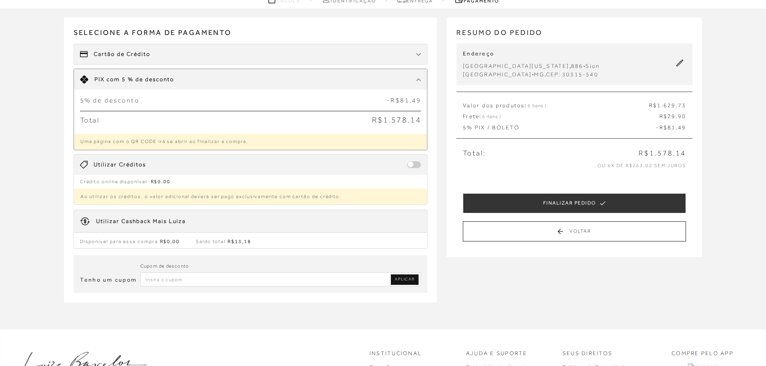
scroll to position [0, 0]
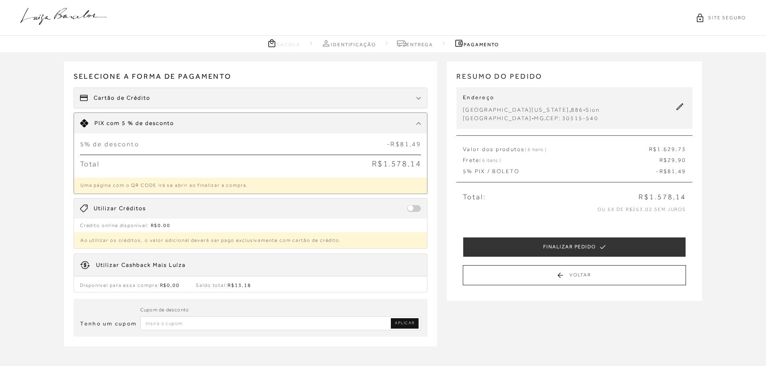
click at [61, 20] on icon at bounding box center [63, 16] width 86 height 17
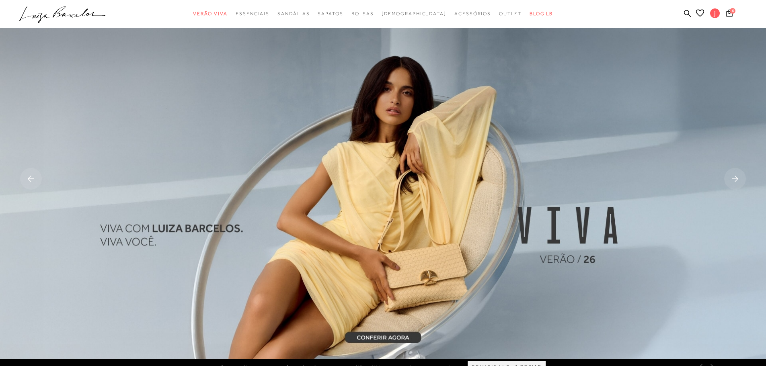
click at [725, 9] on button "6" at bounding box center [728, 14] width 11 height 11
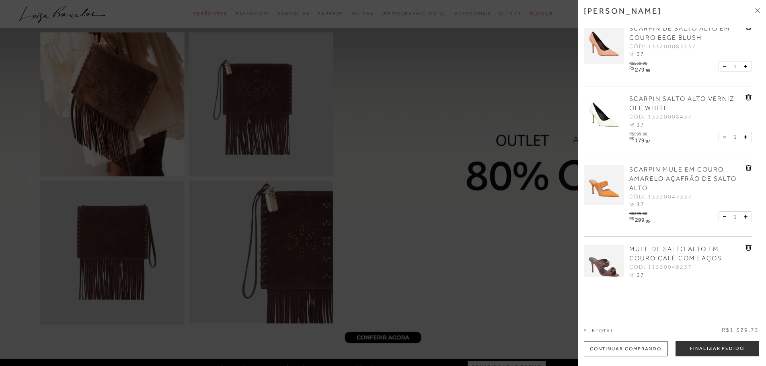
scroll to position [72, 0]
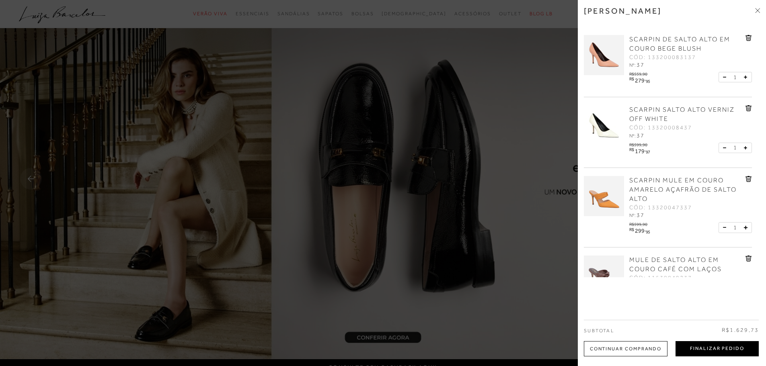
click at [725, 349] on button "Finalizar Pedido" at bounding box center [716, 348] width 83 height 15
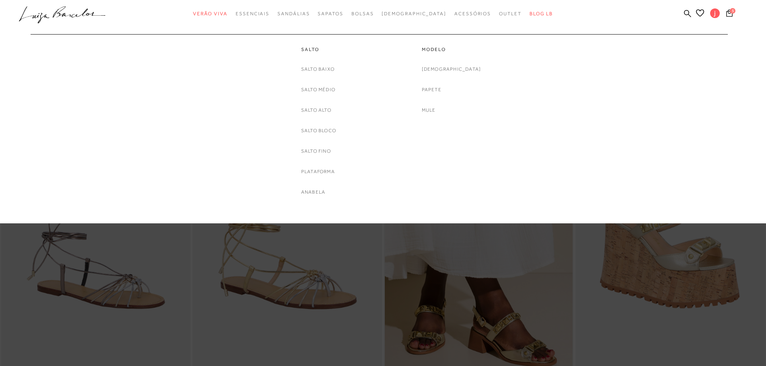
scroll to position [374, 0]
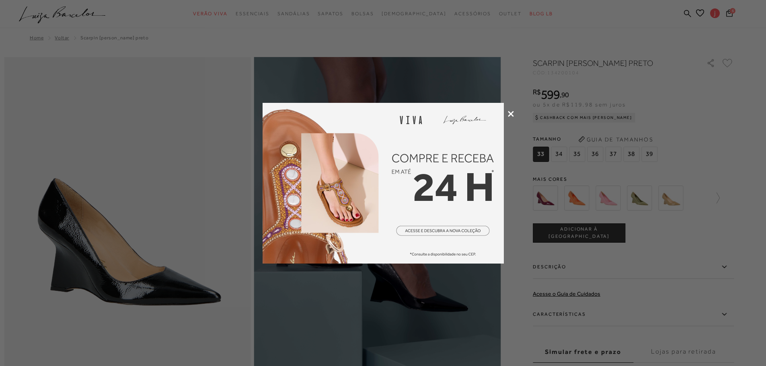
click at [510, 111] on icon at bounding box center [511, 114] width 6 height 6
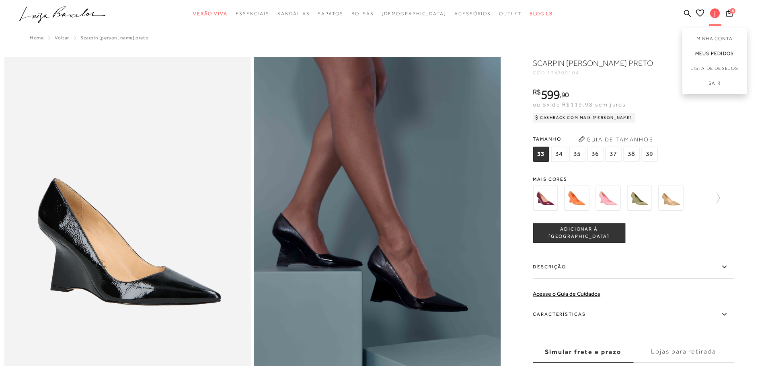
click at [710, 55] on link "Meus Pedidos" at bounding box center [714, 53] width 64 height 15
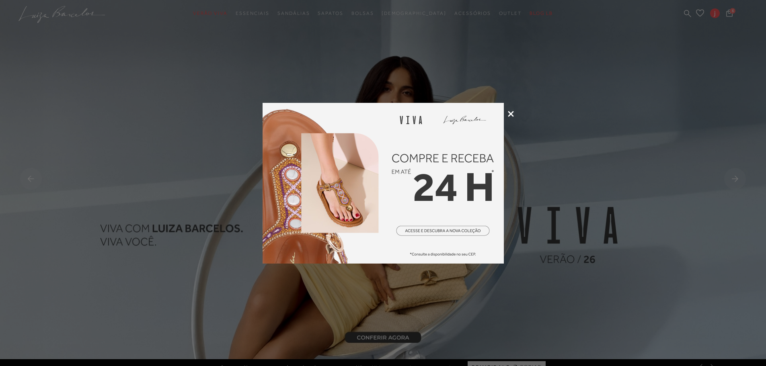
click at [511, 113] on icon at bounding box center [511, 114] width 6 height 6
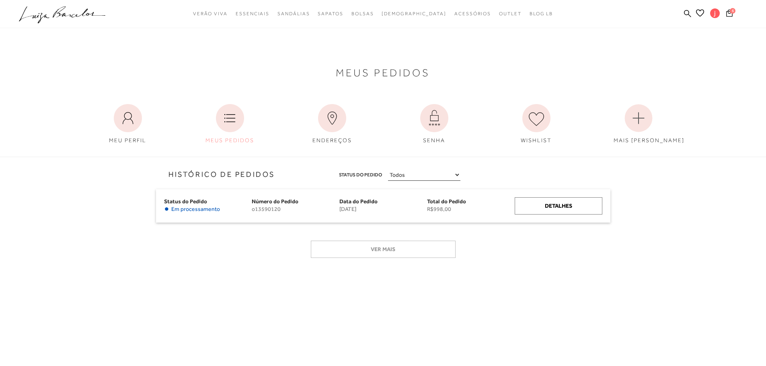
click at [425, 177] on select "Todos Aguardando Pagamento Em Processamento Entregue Cancelado" at bounding box center [424, 175] width 72 height 12
click at [235, 108] on icon at bounding box center [230, 118] width 28 height 28
click at [198, 209] on span "Em processamento" at bounding box center [195, 209] width 49 height 7
click at [195, 206] on span "Em processamento" at bounding box center [195, 209] width 49 height 7
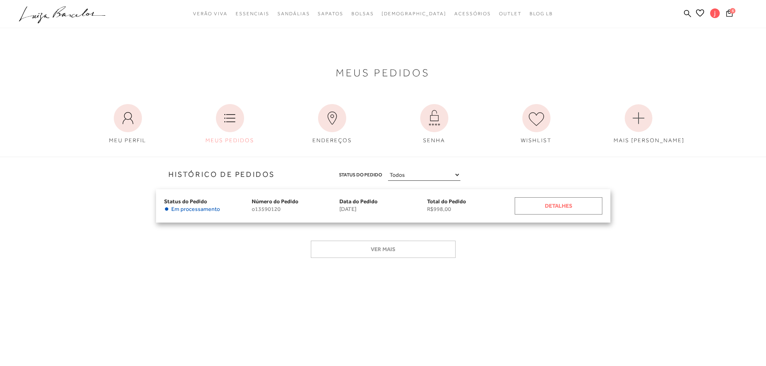
click at [553, 205] on div "Detalhes" at bounding box center [558, 205] width 88 height 17
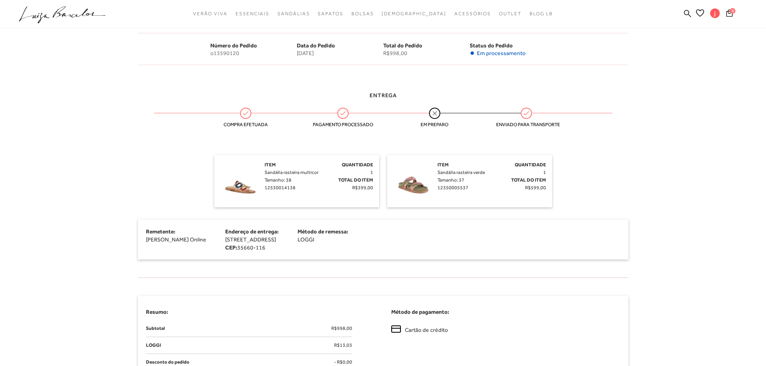
scroll to position [40, 0]
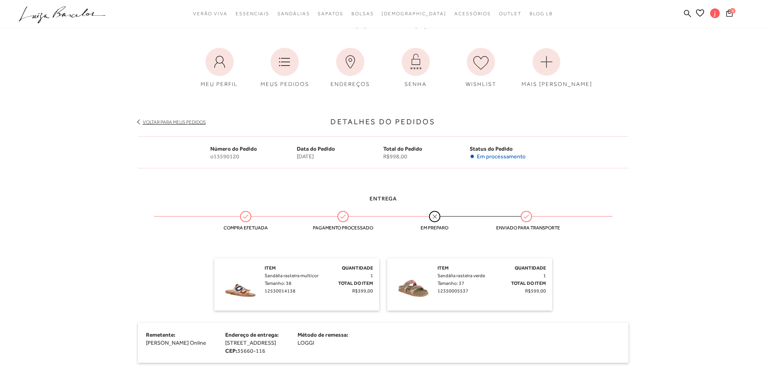
click at [281, 156] on span "o13590120" at bounding box center [253, 156] width 86 height 7
drag, startPoint x: 216, startPoint y: 157, endPoint x: 539, endPoint y: 157, distance: 322.7
click at [539, 157] on div "Número do Pedido o13590120 Data do Pedido 22 de outubro de 2021 Total do Pedido…" at bounding box center [383, 152] width 346 height 15
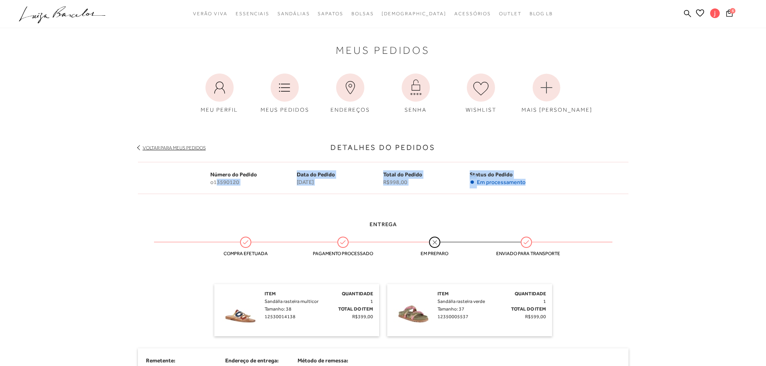
scroll to position [0, 0]
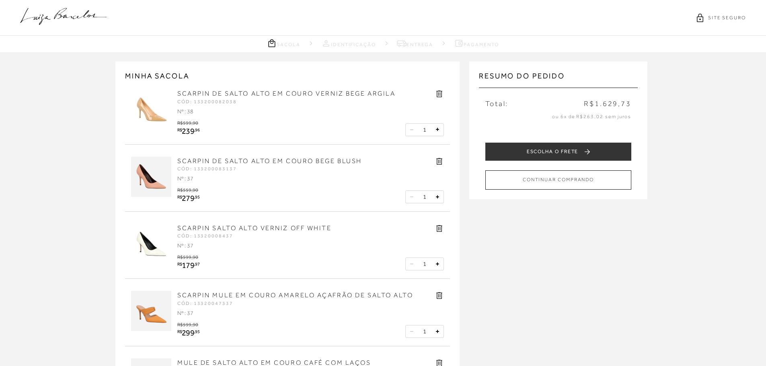
click at [71, 8] on icon at bounding box center [63, 16] width 86 height 17
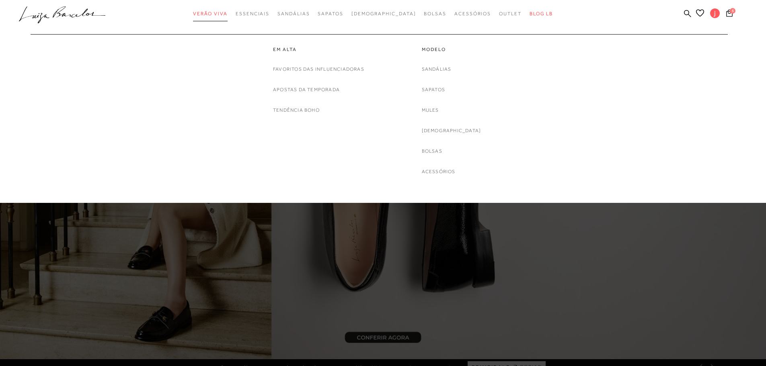
click at [227, 13] on span "Verão Viva" at bounding box center [210, 14] width 35 height 6
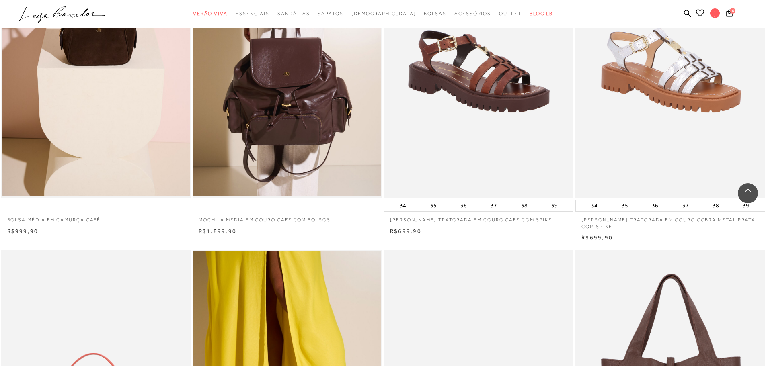
scroll to position [1154, 0]
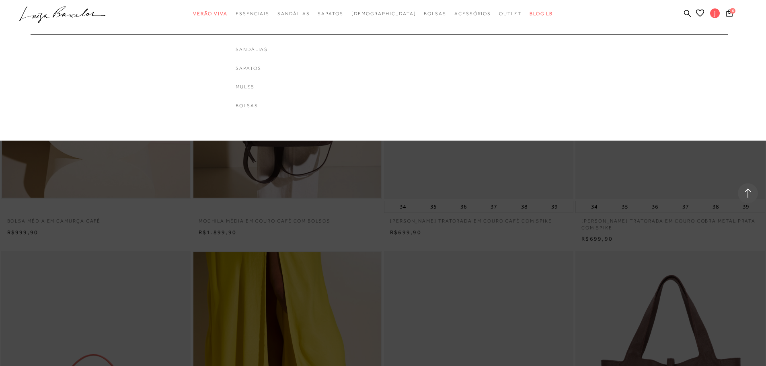
click at [269, 14] on span "Essenciais" at bounding box center [253, 14] width 34 height 6
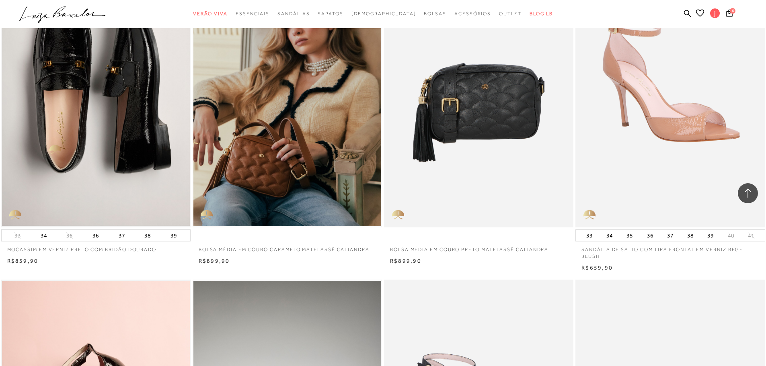
scroll to position [1246, 0]
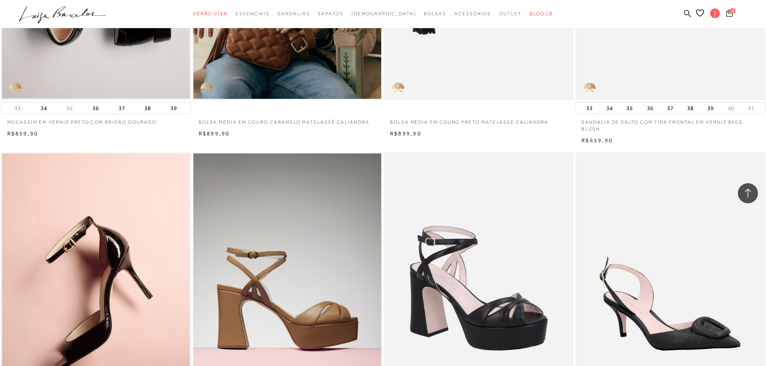
click at [731, 11] on span "6" at bounding box center [732, 11] width 6 height 6
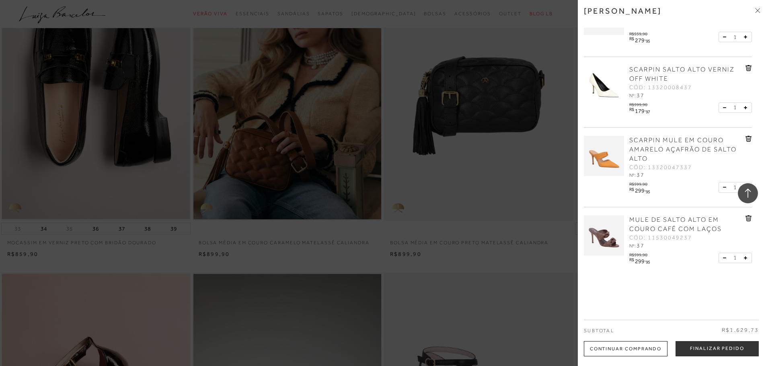
scroll to position [192, 0]
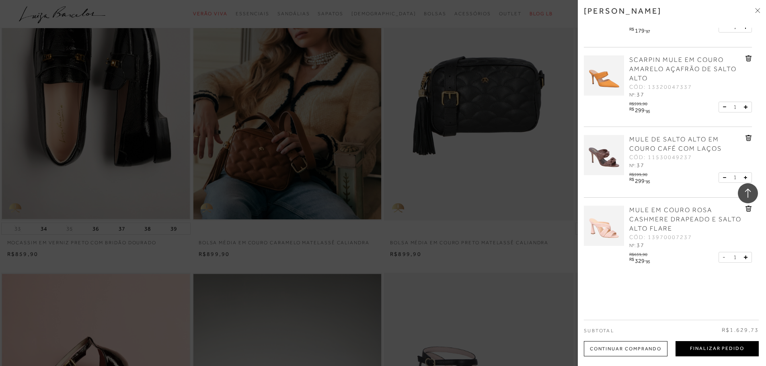
click at [717, 348] on button "Finalizar Pedido" at bounding box center [716, 348] width 83 height 15
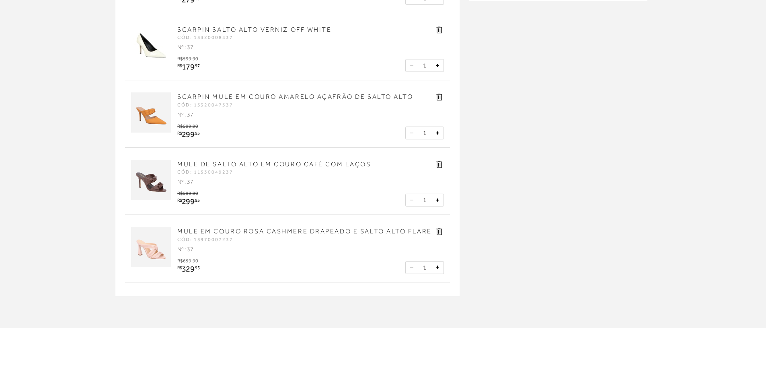
scroll to position [40, 0]
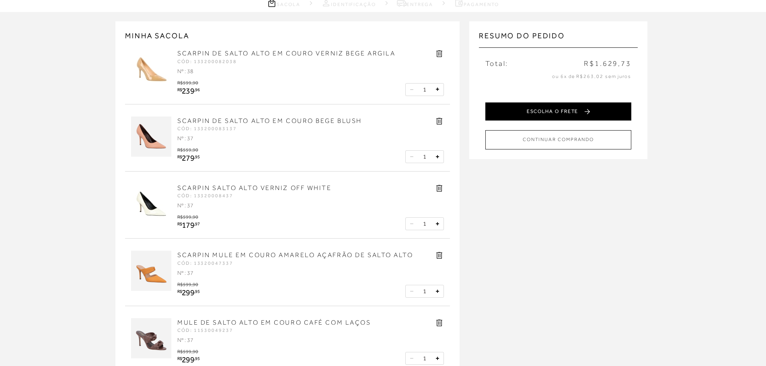
click at [530, 114] on button "ESCOLHA O FRETE" at bounding box center [558, 111] width 146 height 18
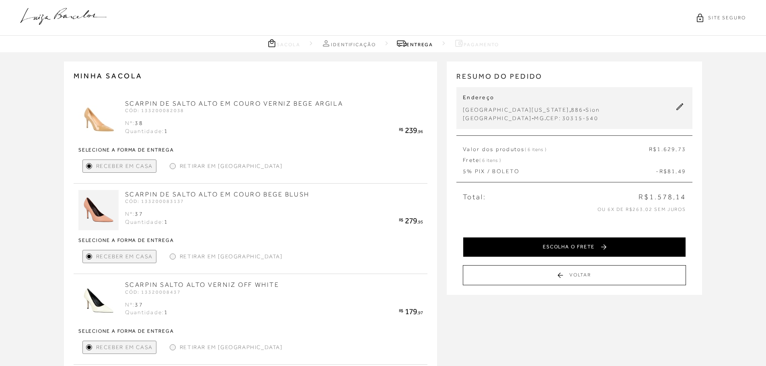
click at [585, 247] on button "ESCOLHA O FRETE" at bounding box center [574, 247] width 223 height 20
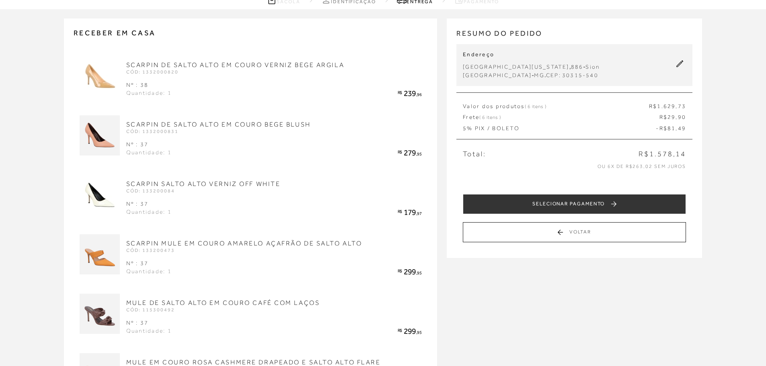
scroll to position [40, 0]
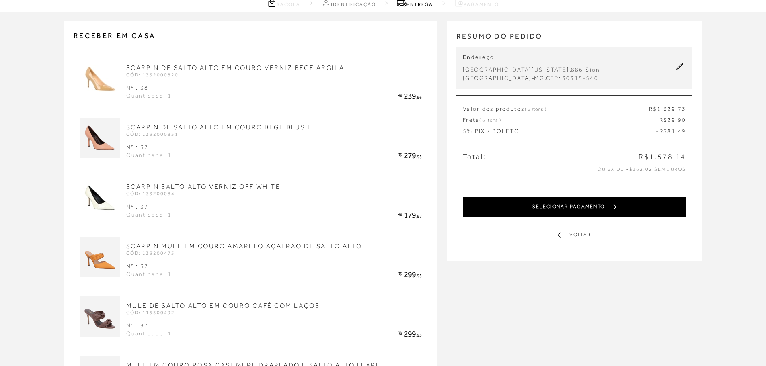
click at [556, 205] on button "SELECIONAR PAGAMENTO" at bounding box center [574, 207] width 223 height 20
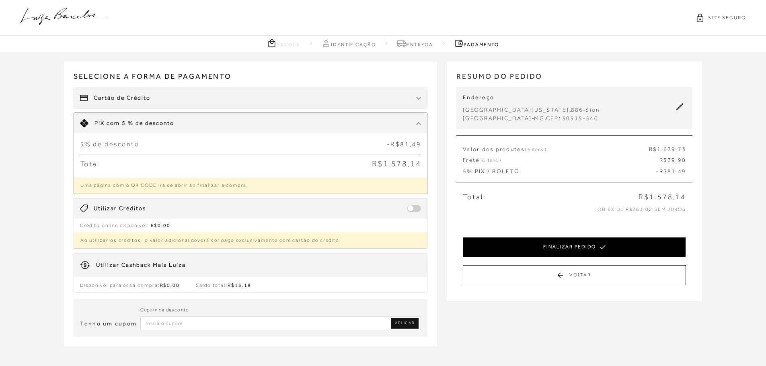
click at [587, 244] on button "FINALIZAR PEDIDO" at bounding box center [574, 247] width 223 height 20
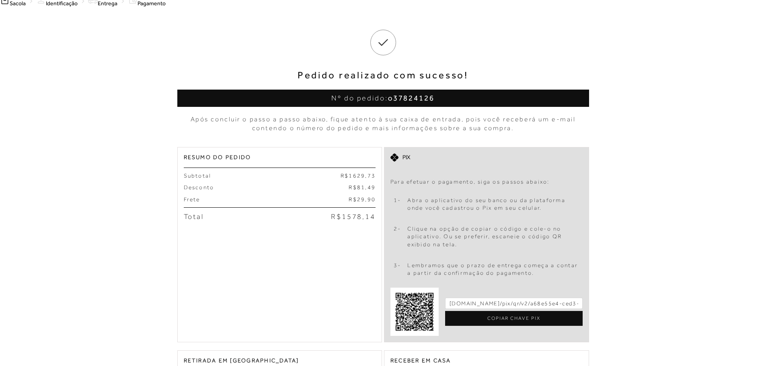
scroll to position [121, 0]
